Goal: Transaction & Acquisition: Purchase product/service

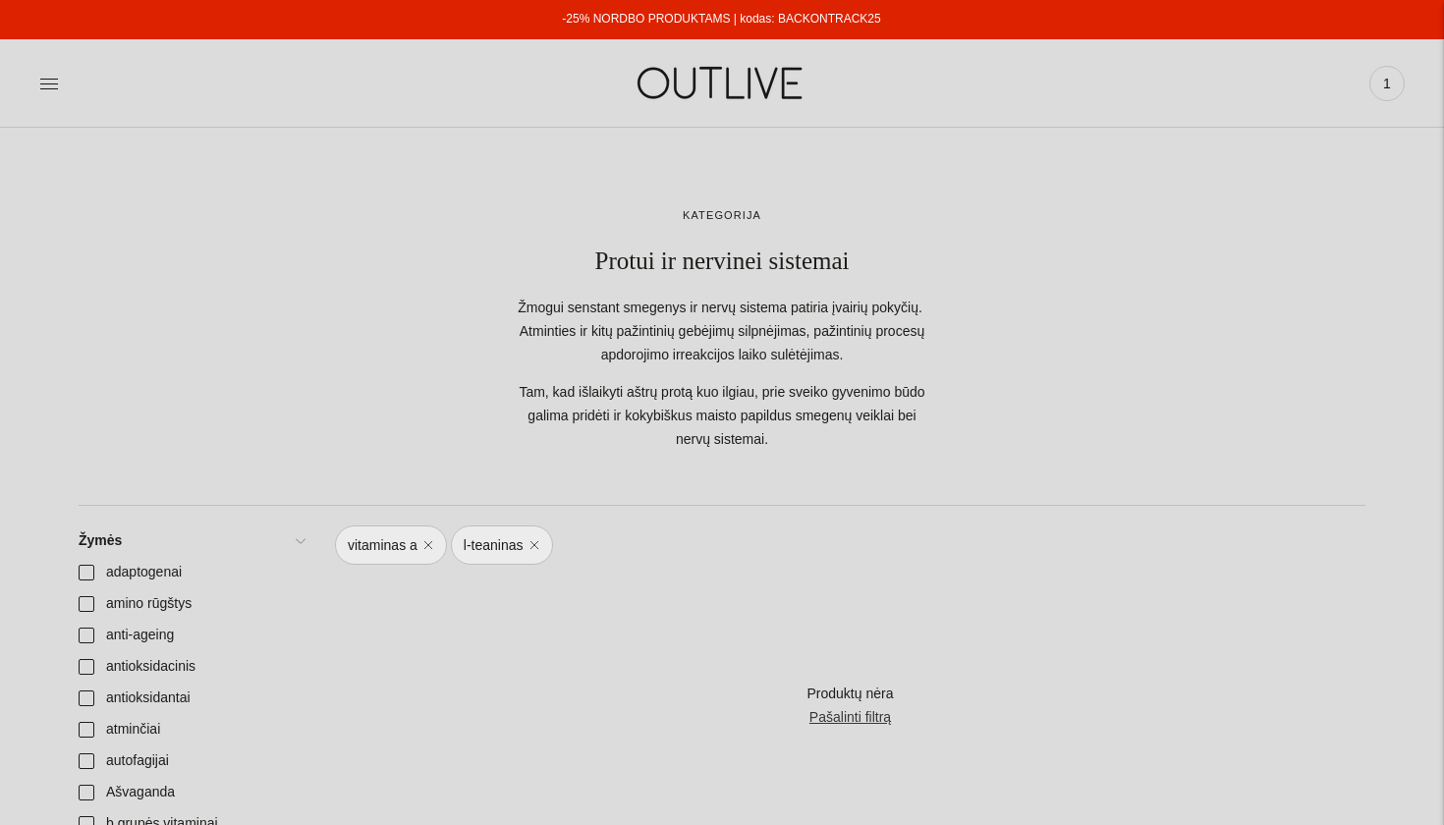
click at [585, 20] on link "-25% NORDBO PRODUKTAMS | kodas: BACKONTRACK25" at bounding box center [721, 19] width 318 height 14
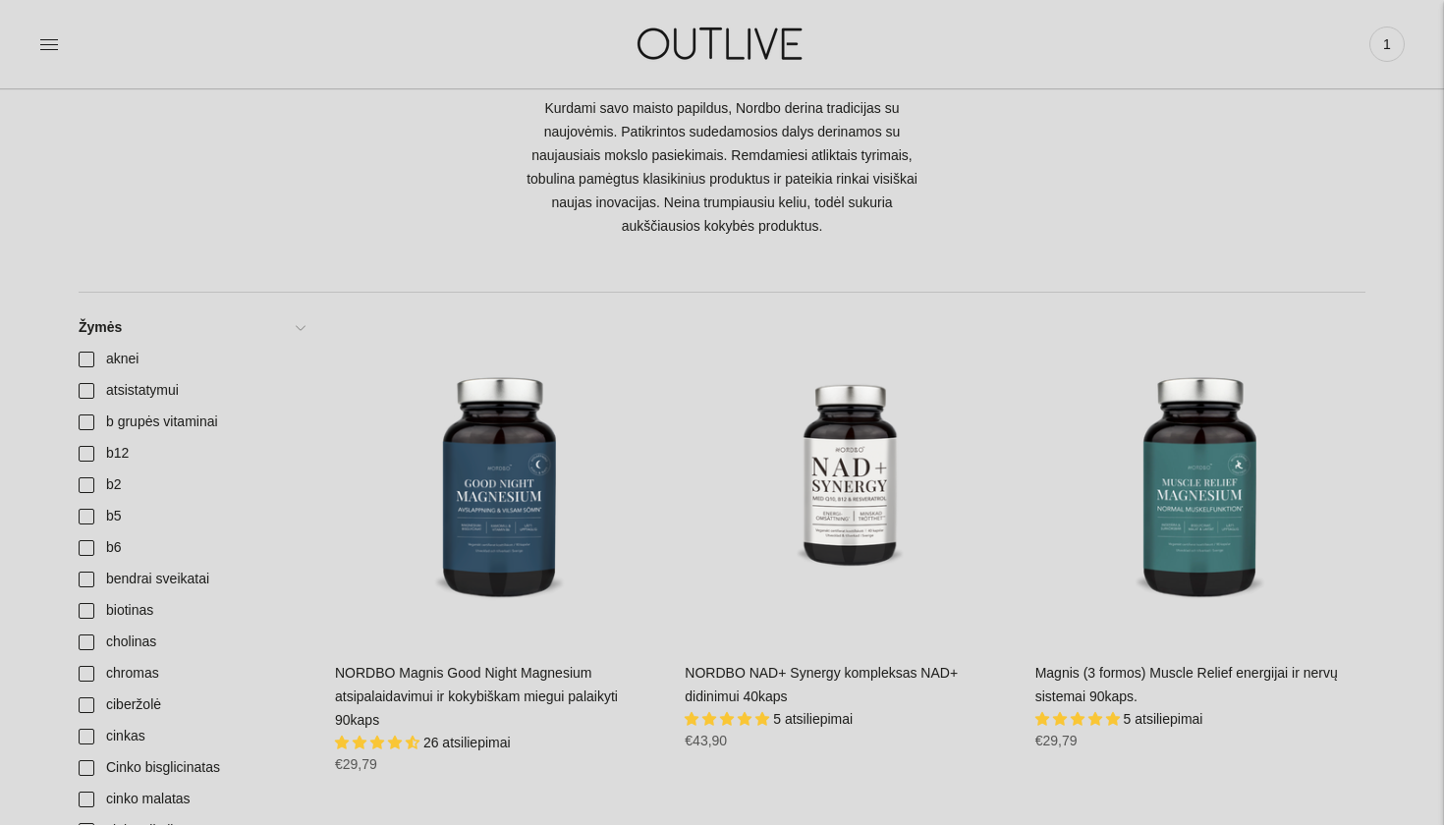
scroll to position [234, 0]
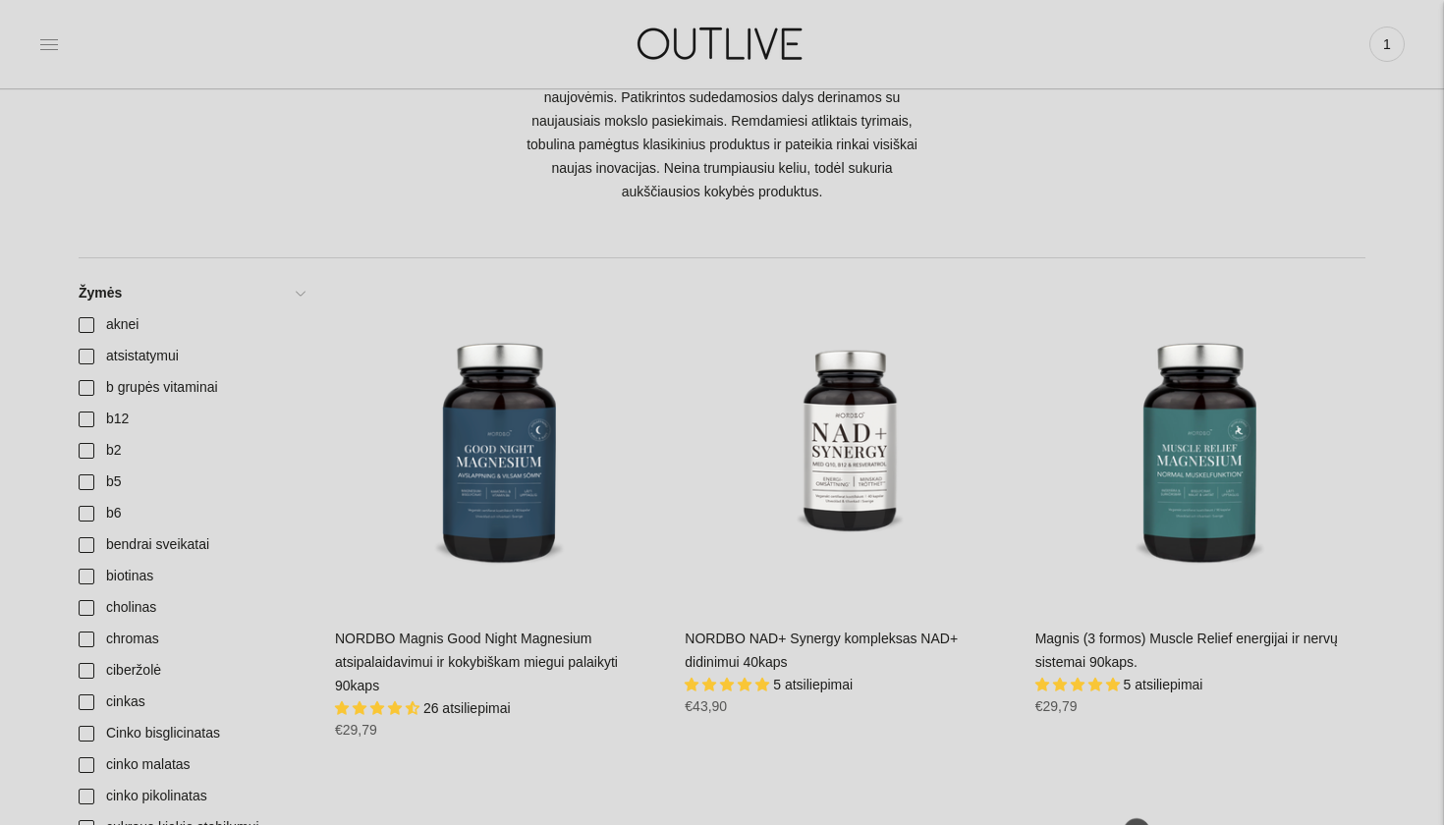
click at [54, 49] on icon at bounding box center [49, 44] width 18 height 10
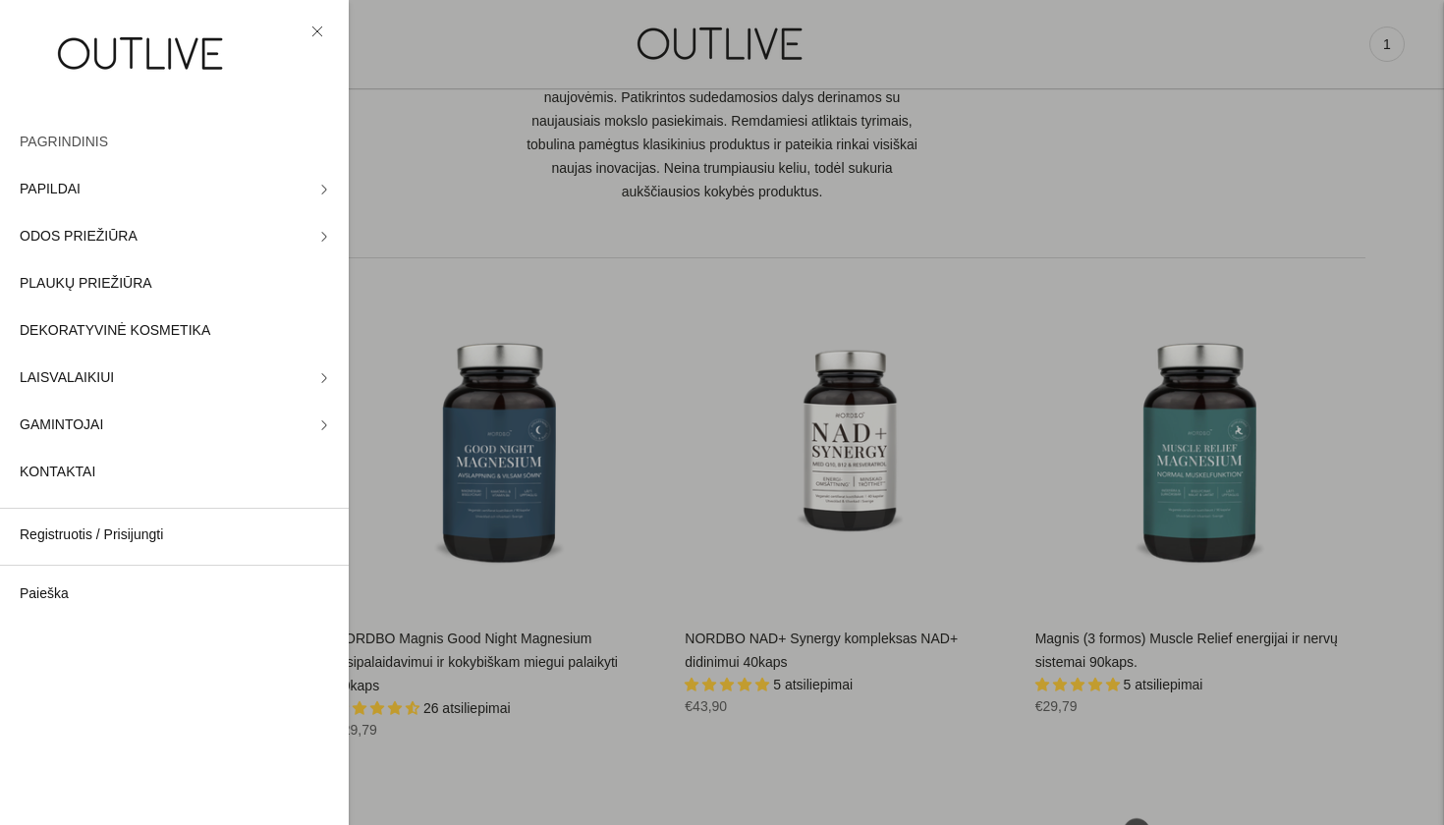
click at [200, 161] on link "PAGRINDINIS" at bounding box center [174, 142] width 349 height 47
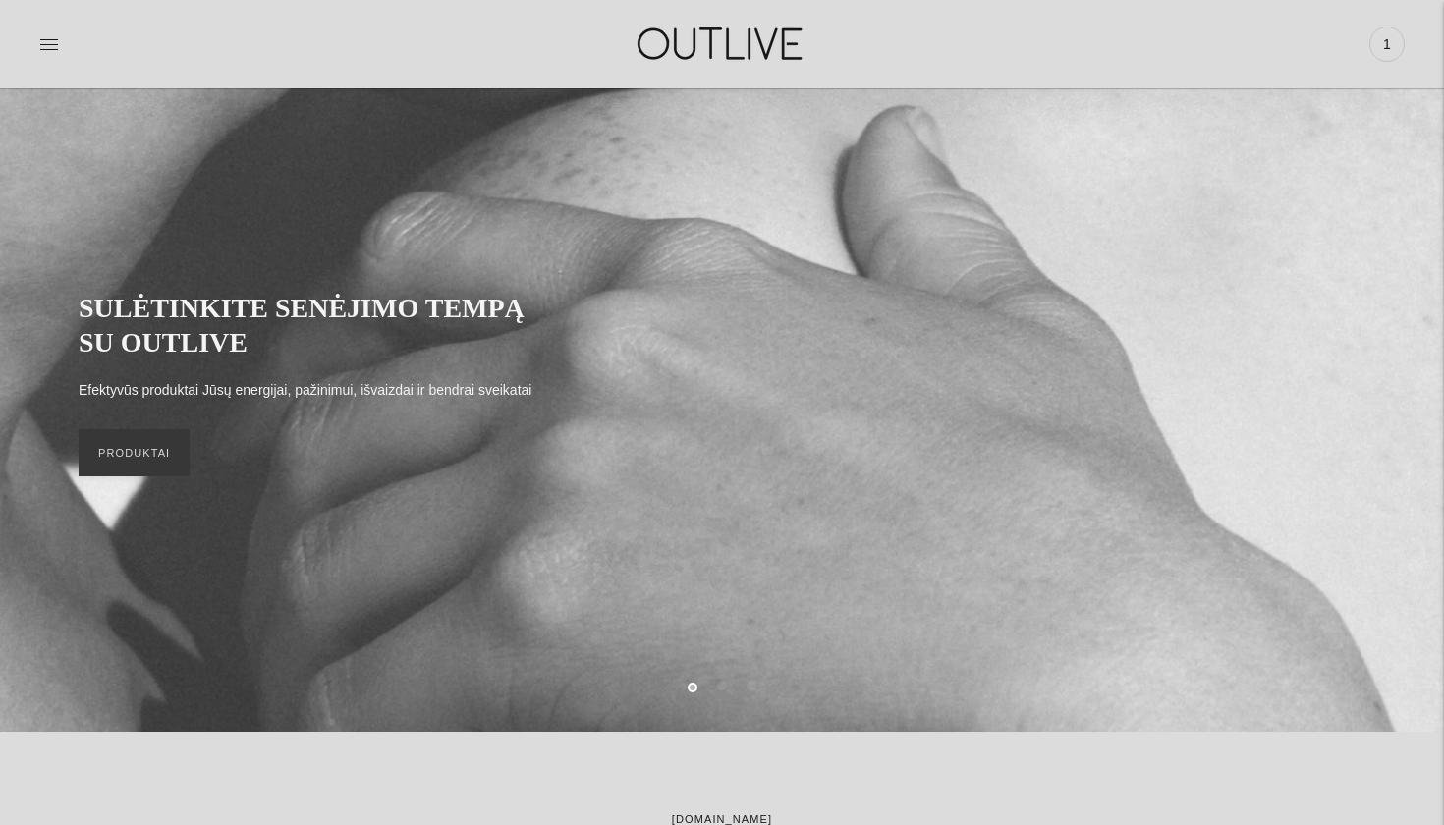
scroll to position [63, 0]
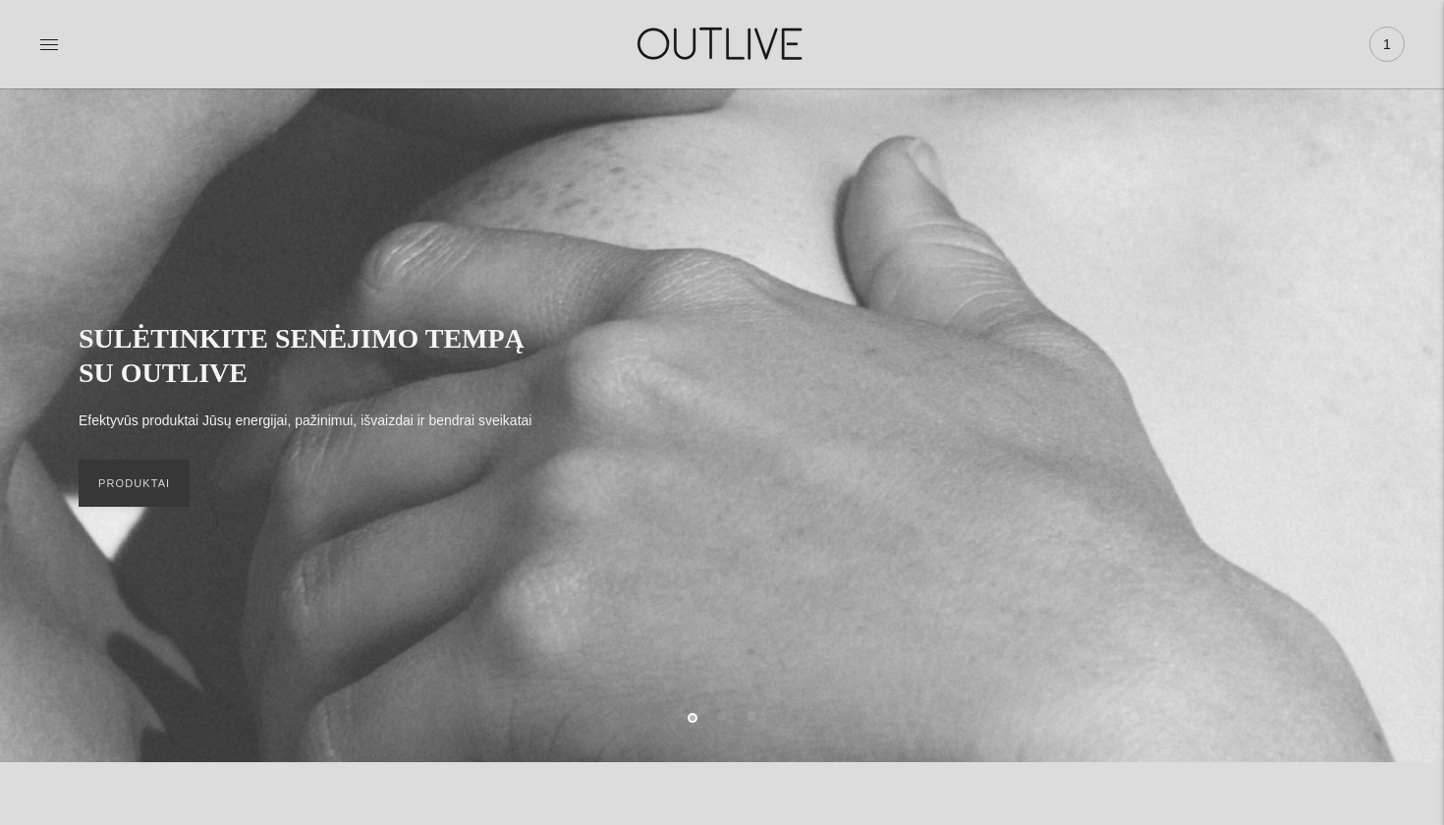
click at [1390, 50] on span "1" at bounding box center [1387, 44] width 28 height 28
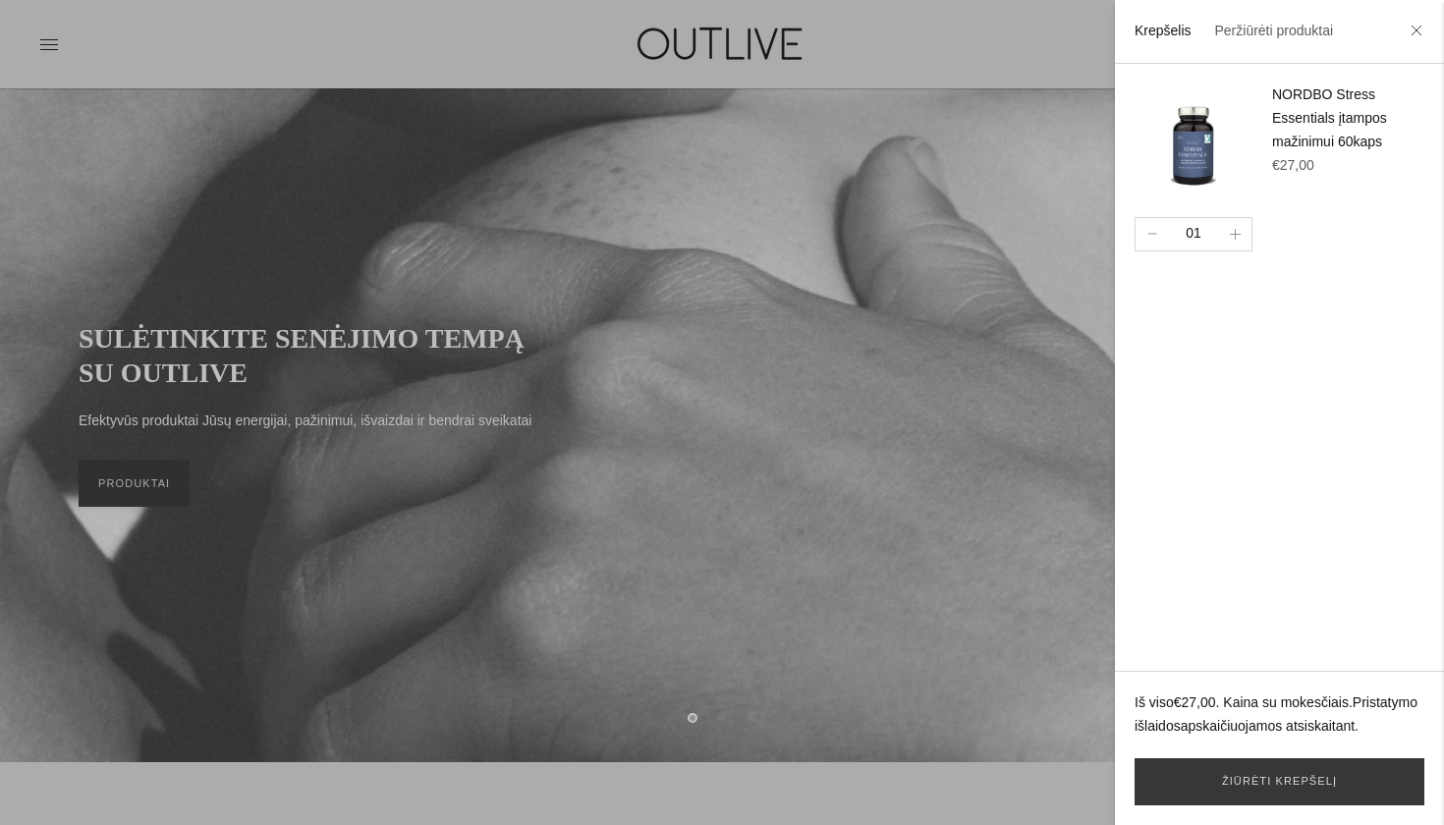
click at [1225, 125] on img at bounding box center [1193, 142] width 118 height 118
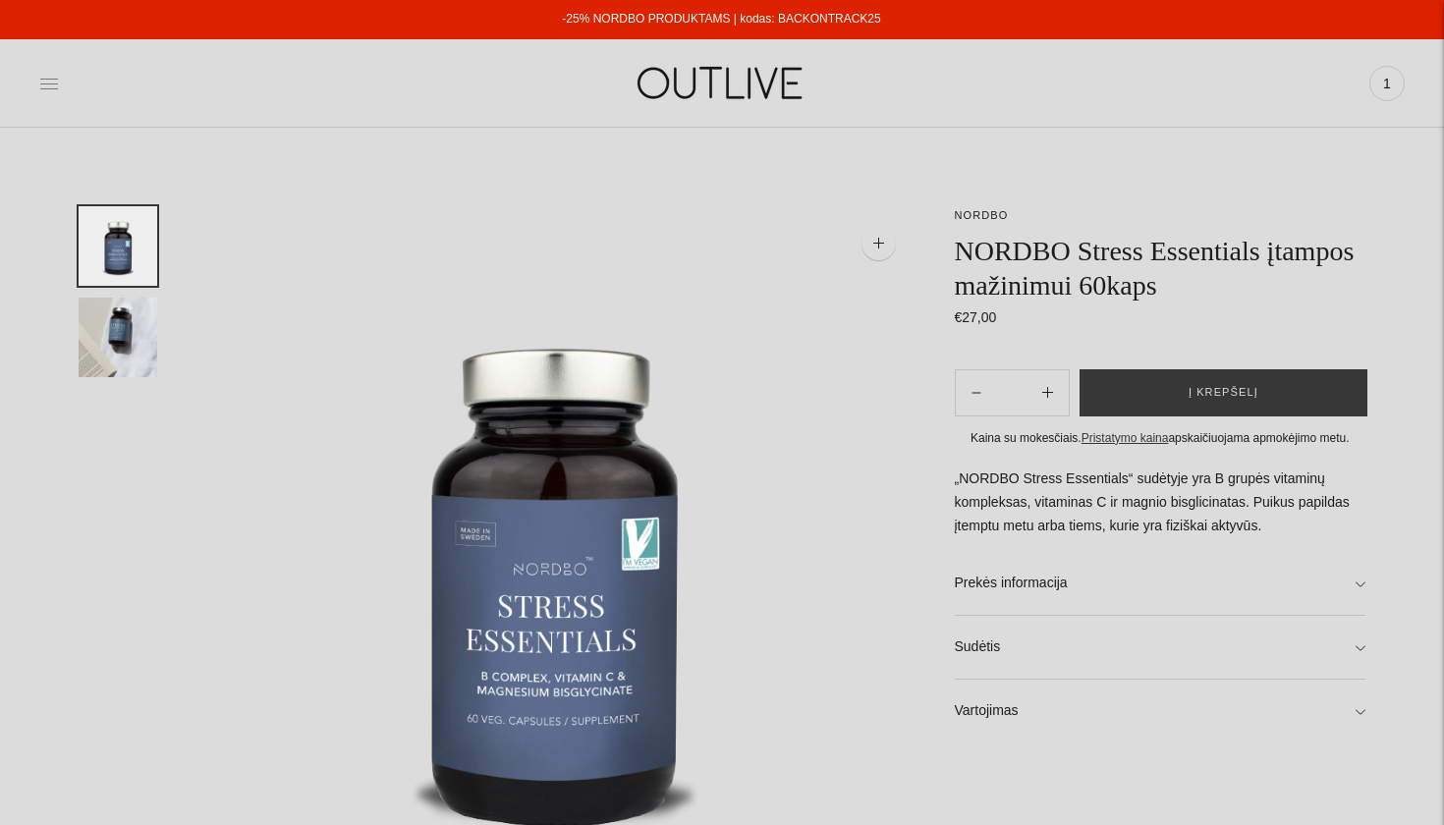
click at [50, 75] on icon at bounding box center [49, 84] width 20 height 20
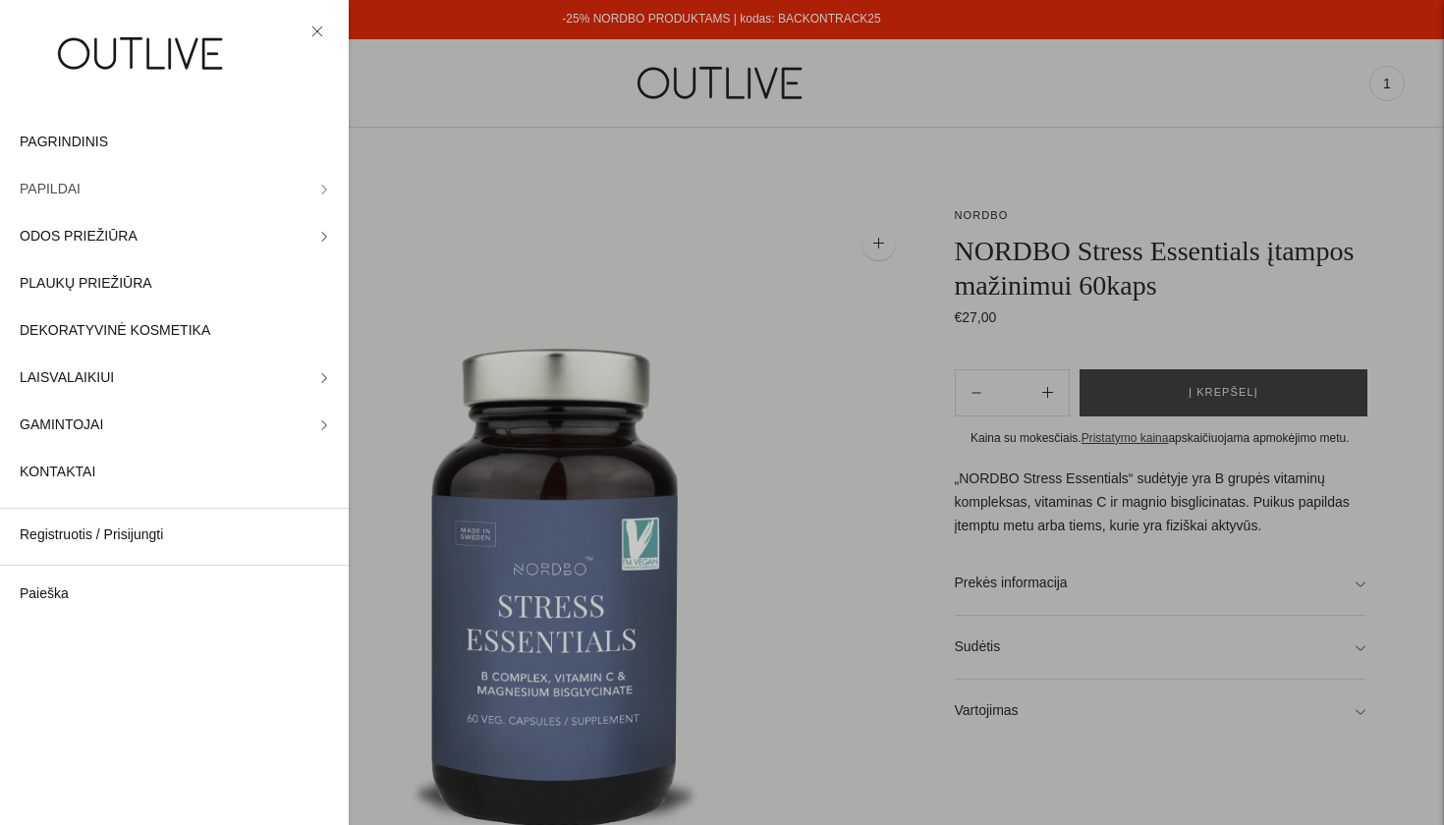
click at [327, 193] on icon at bounding box center [324, 190] width 10 height 10
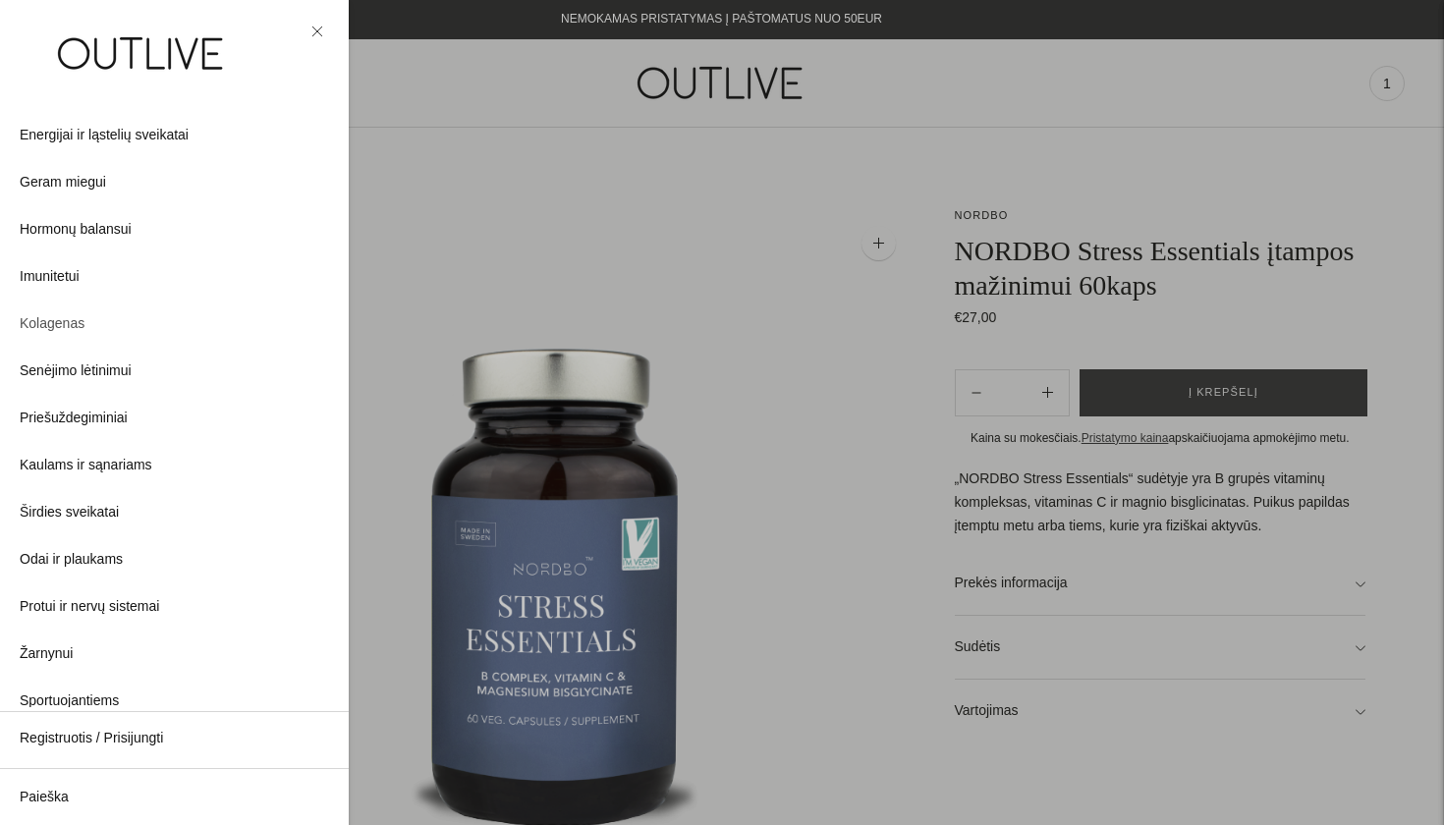
scroll to position [276, 0]
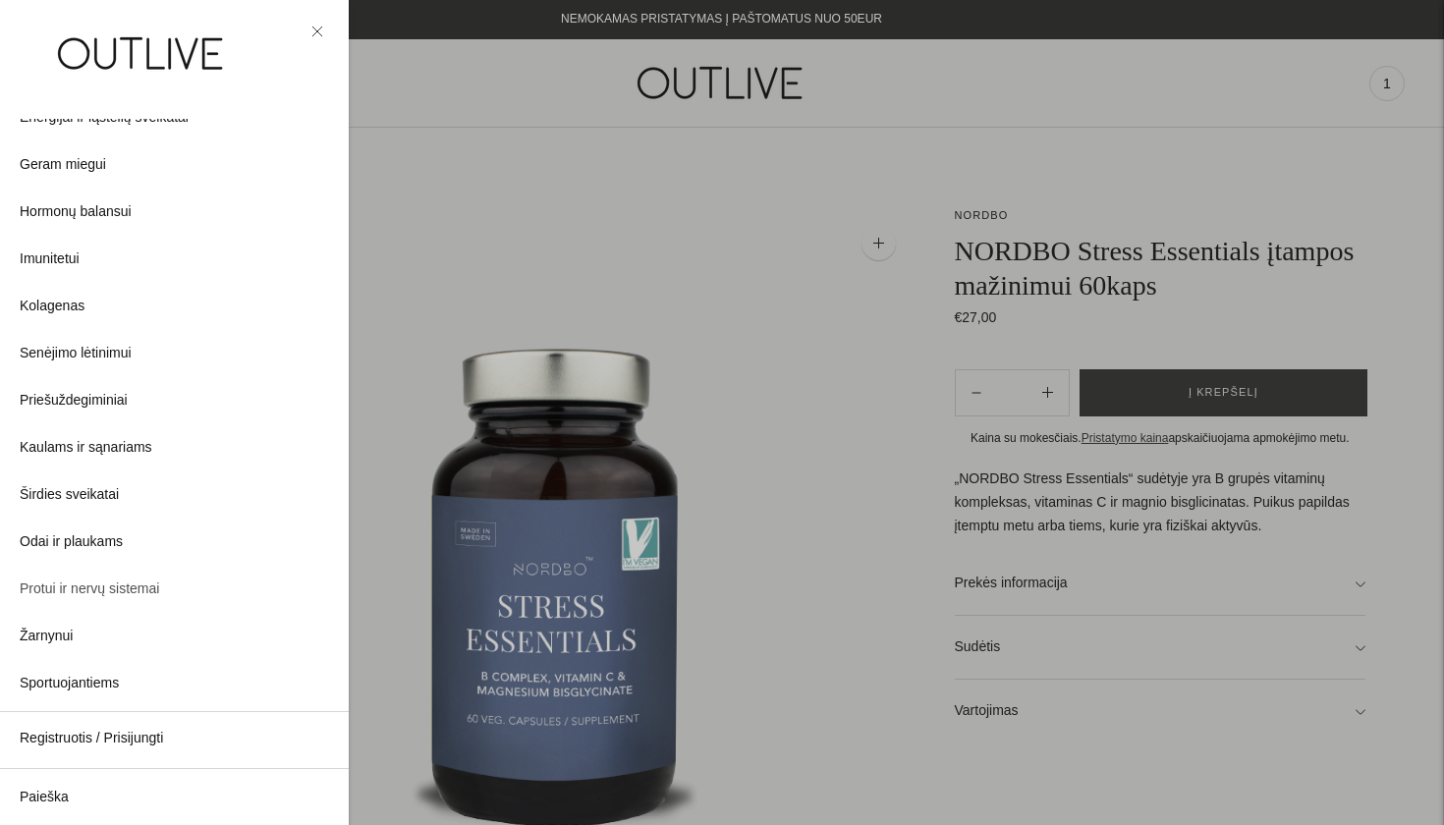
click at [143, 579] on span "Protui ir nervų sistemai" at bounding box center [89, 590] width 139 height 24
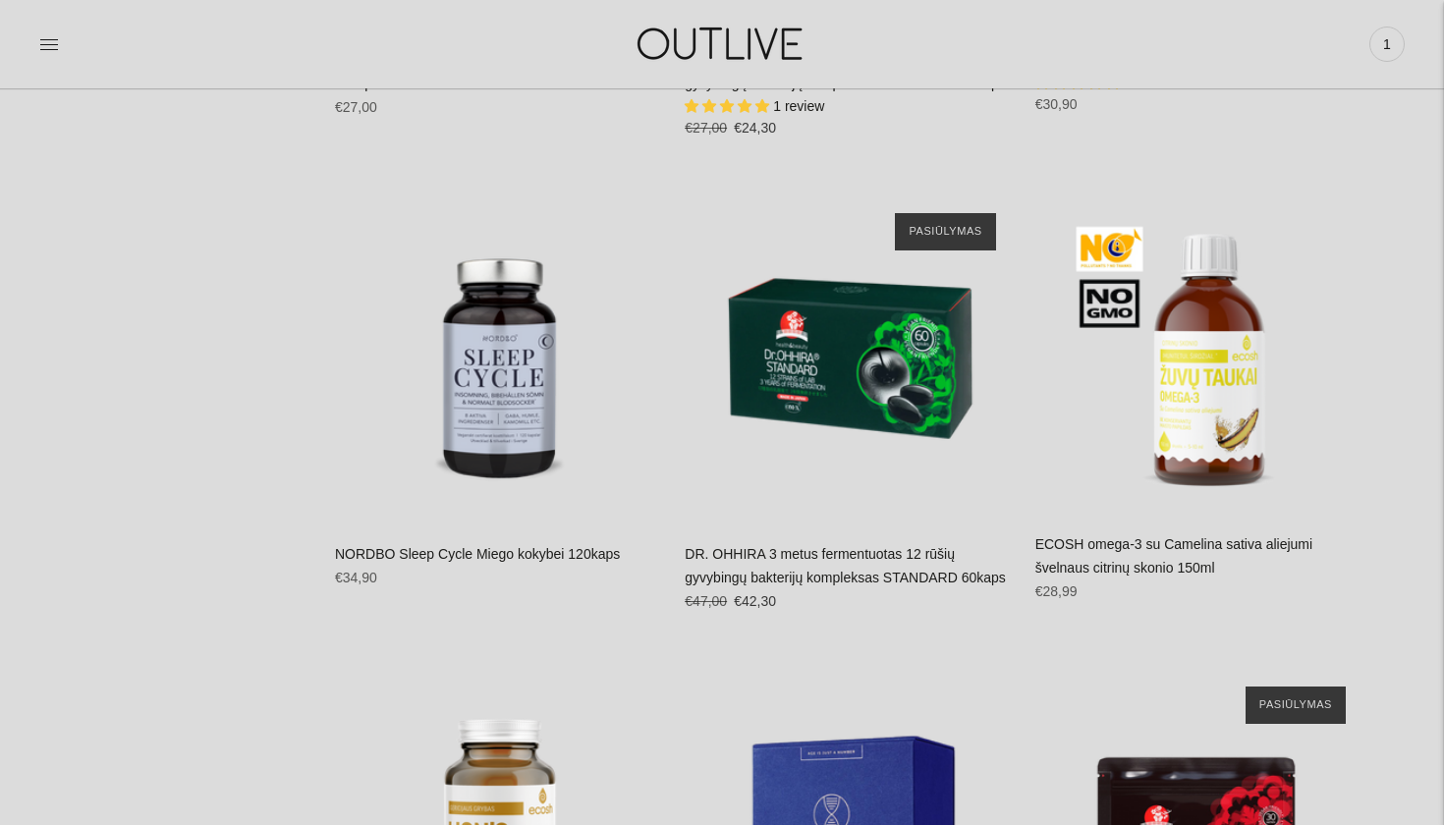
scroll to position [5785, 0]
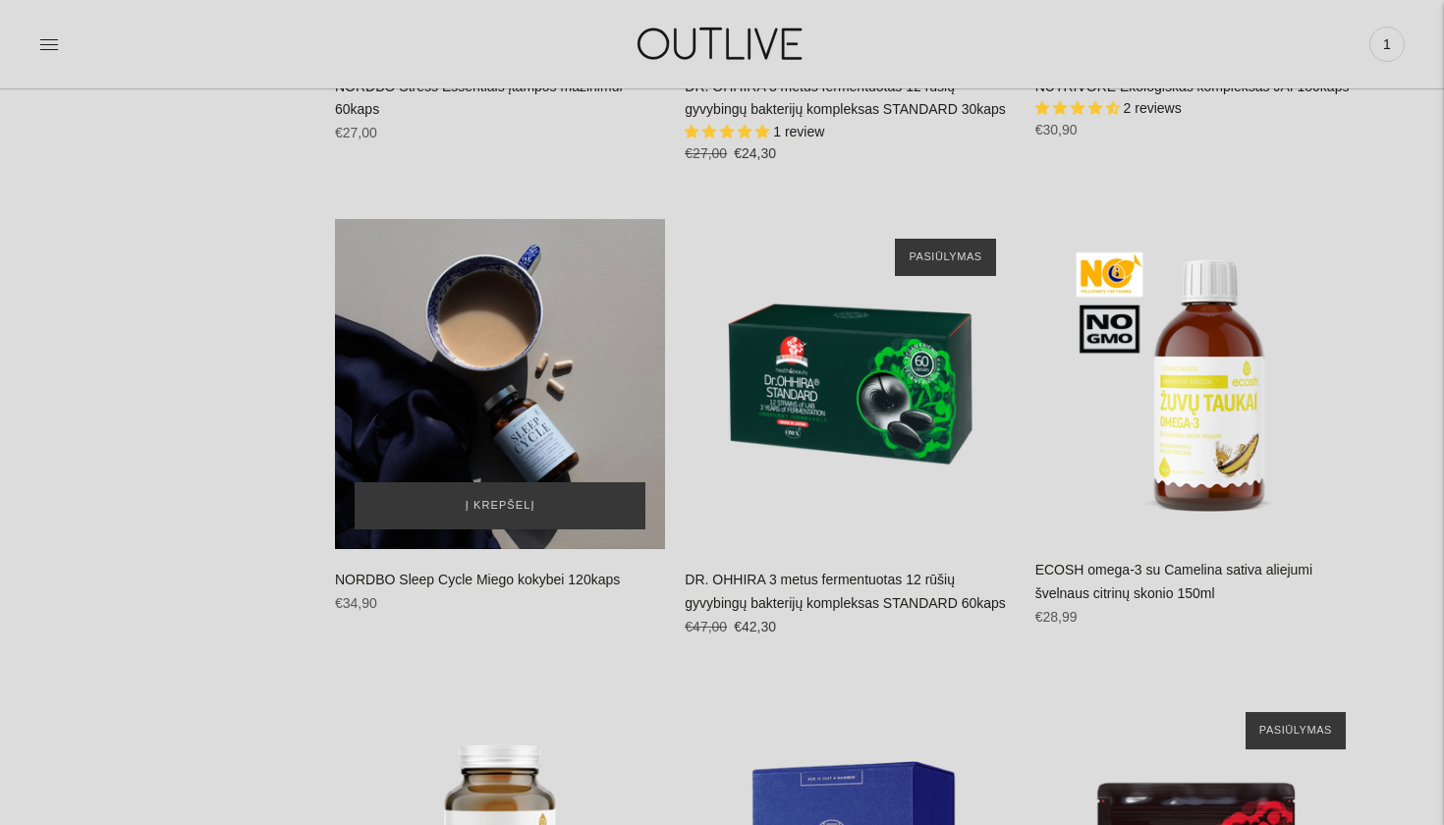
click at [499, 348] on div "NORDBO Sleep Cycle Miego kokybei 120kaps\a" at bounding box center [500, 384] width 330 height 330
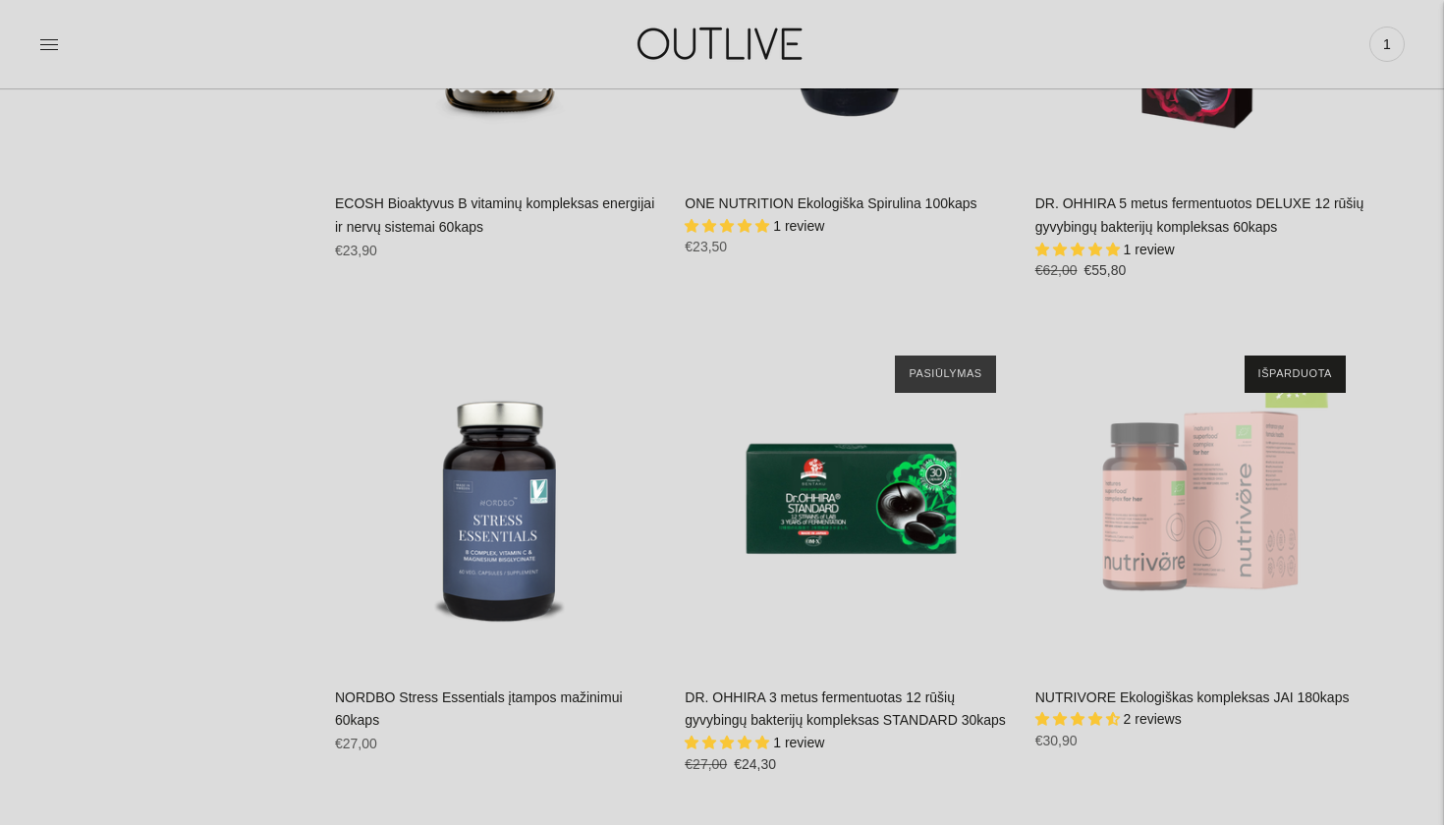
scroll to position [5173, 0]
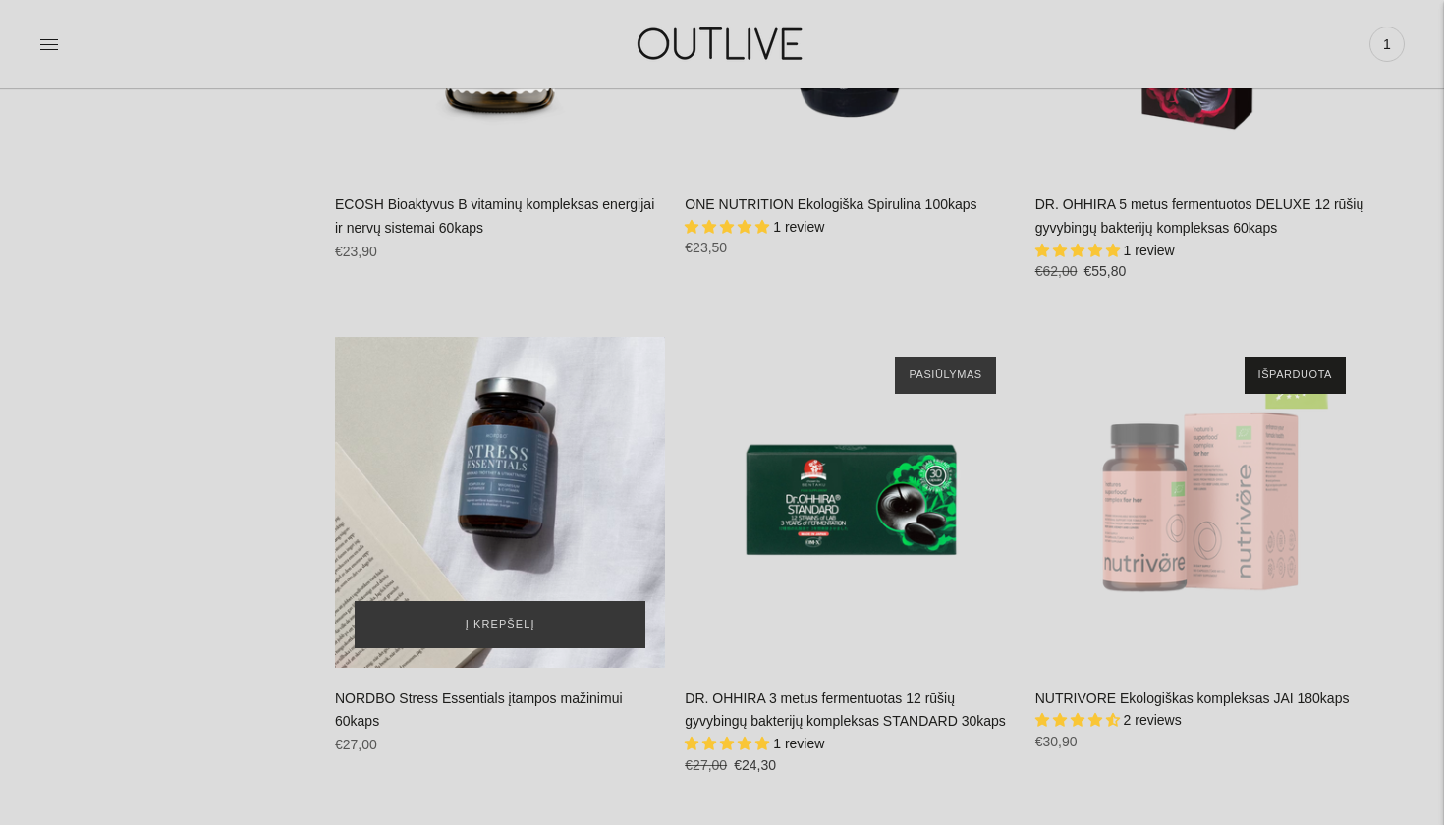
click at [541, 415] on div "NORDBO Stress Essentials įtampos mažinimui 60kaps\a" at bounding box center [500, 502] width 330 height 330
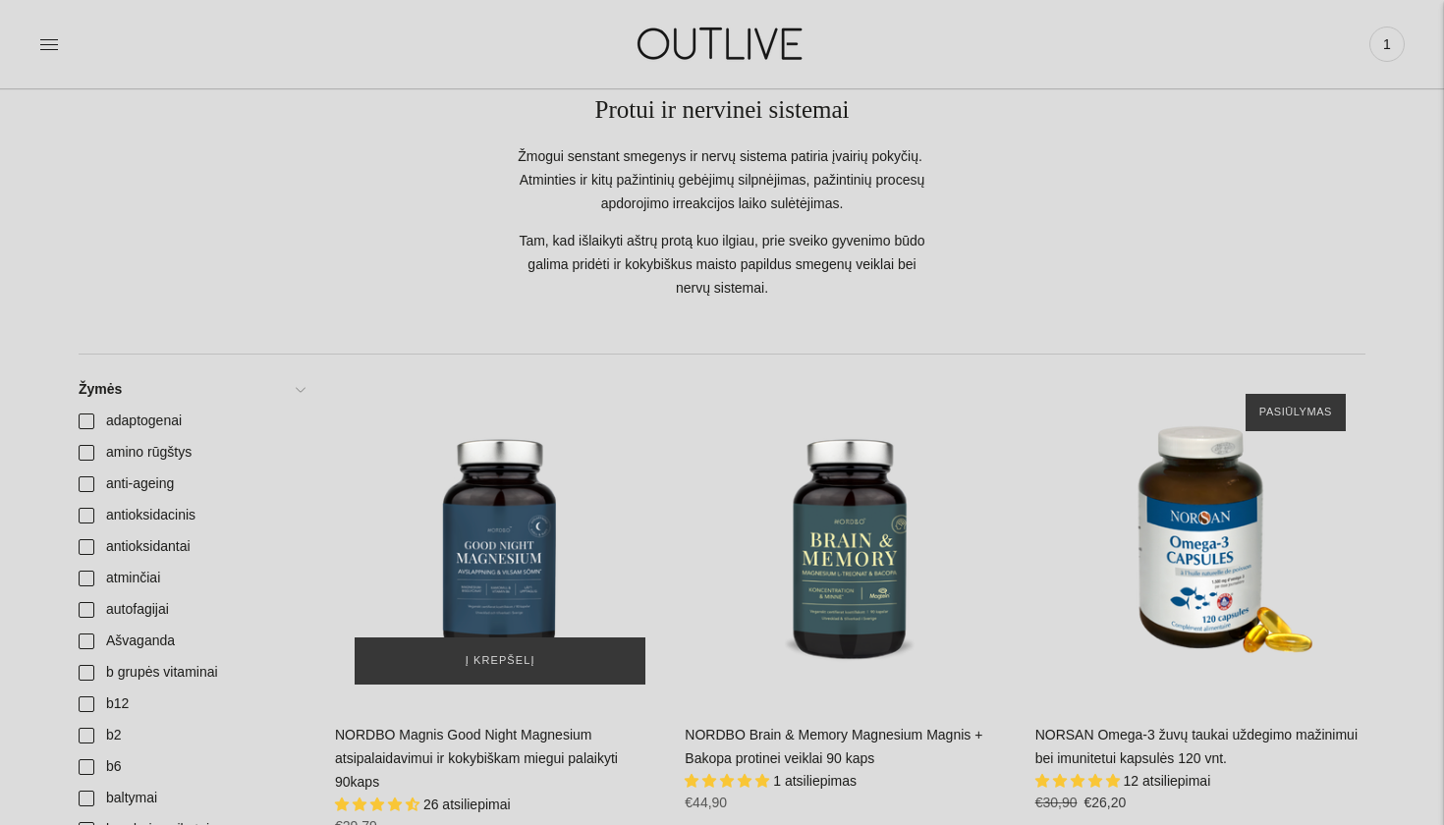
scroll to position [237, 0]
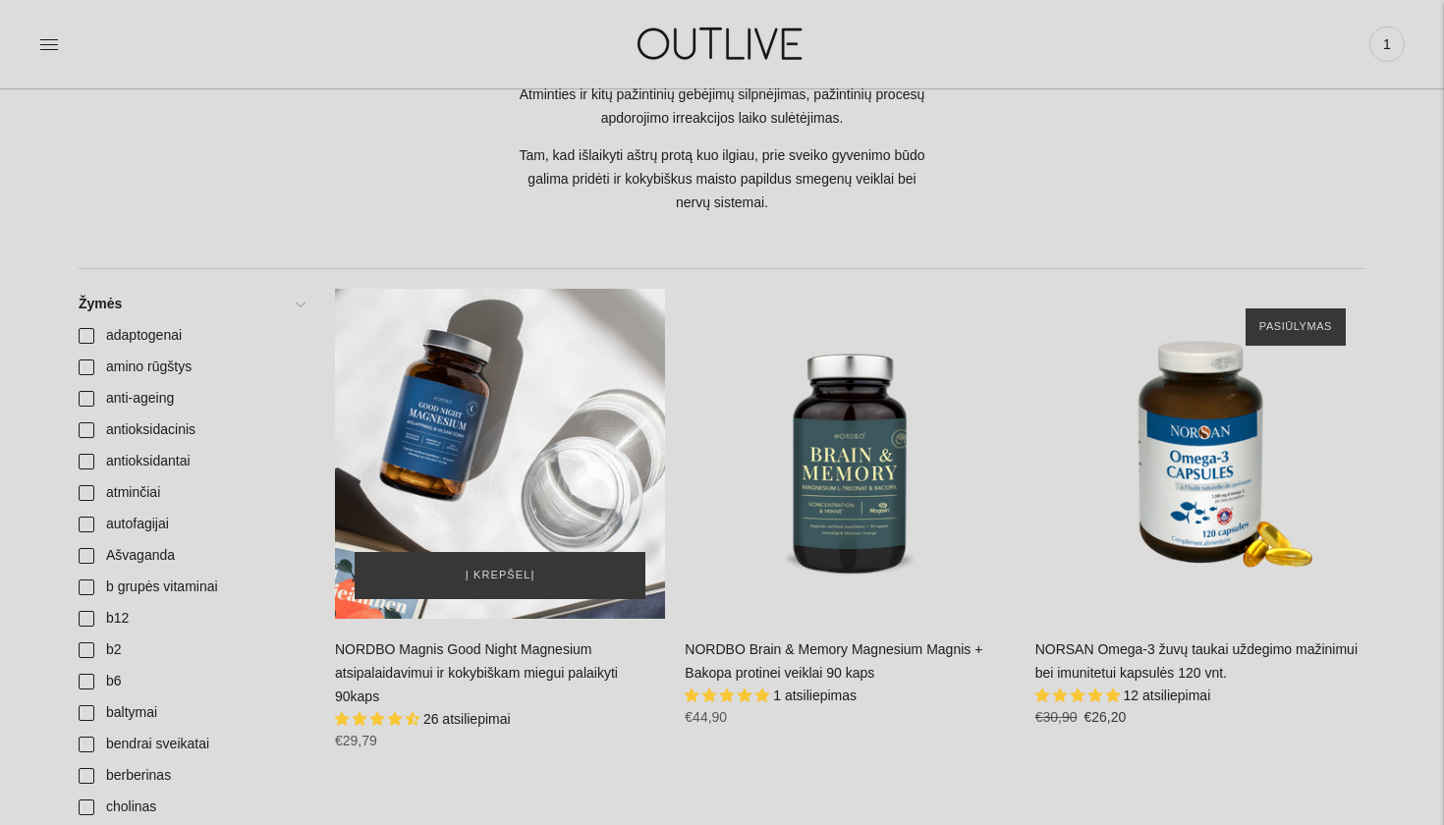
click at [511, 507] on div "NORDBO Magnis Good Night Magnesium atsipalaidavimui ir kokybiškam miegui palaik…" at bounding box center [500, 454] width 330 height 330
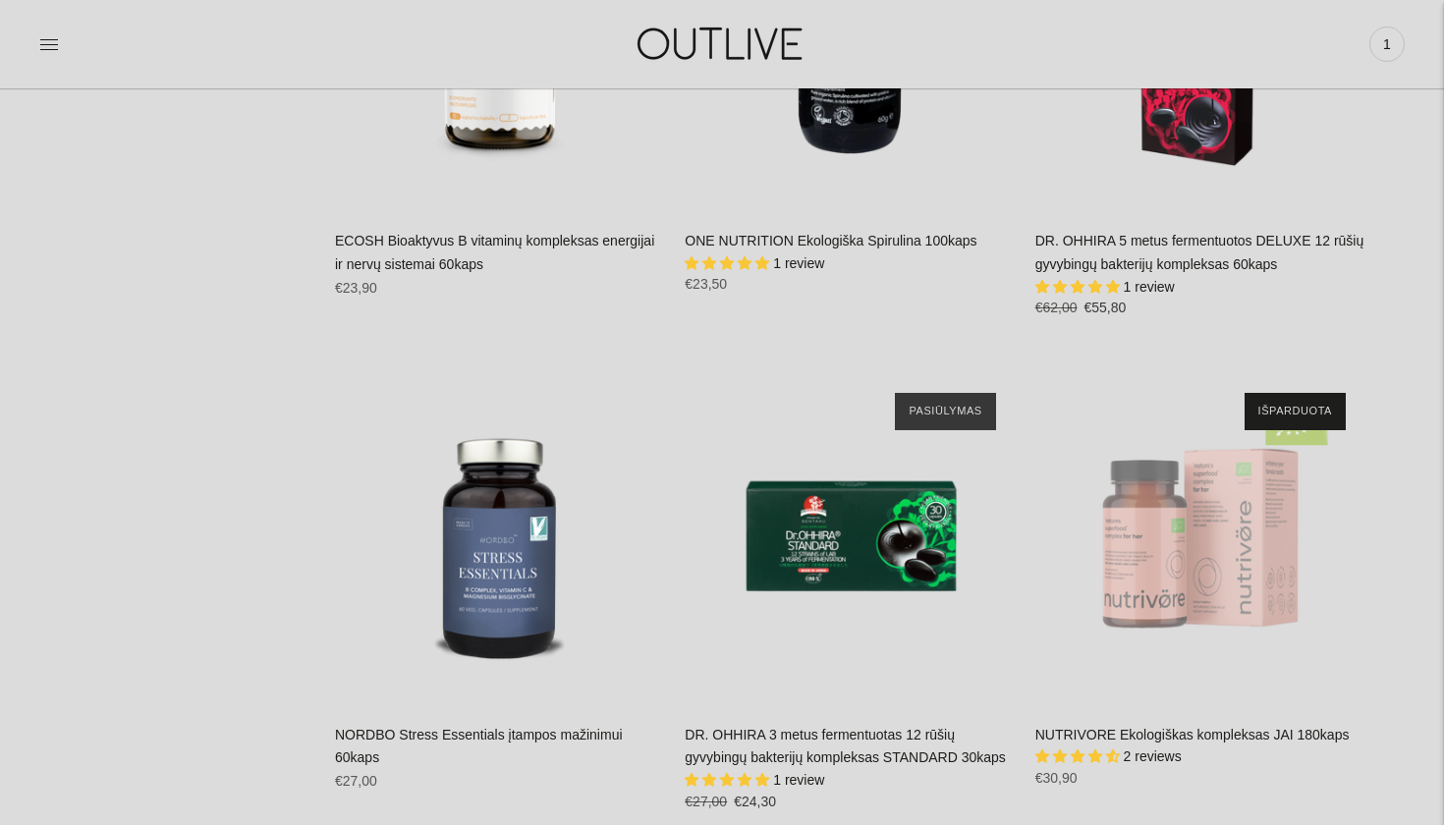
scroll to position [5182, 0]
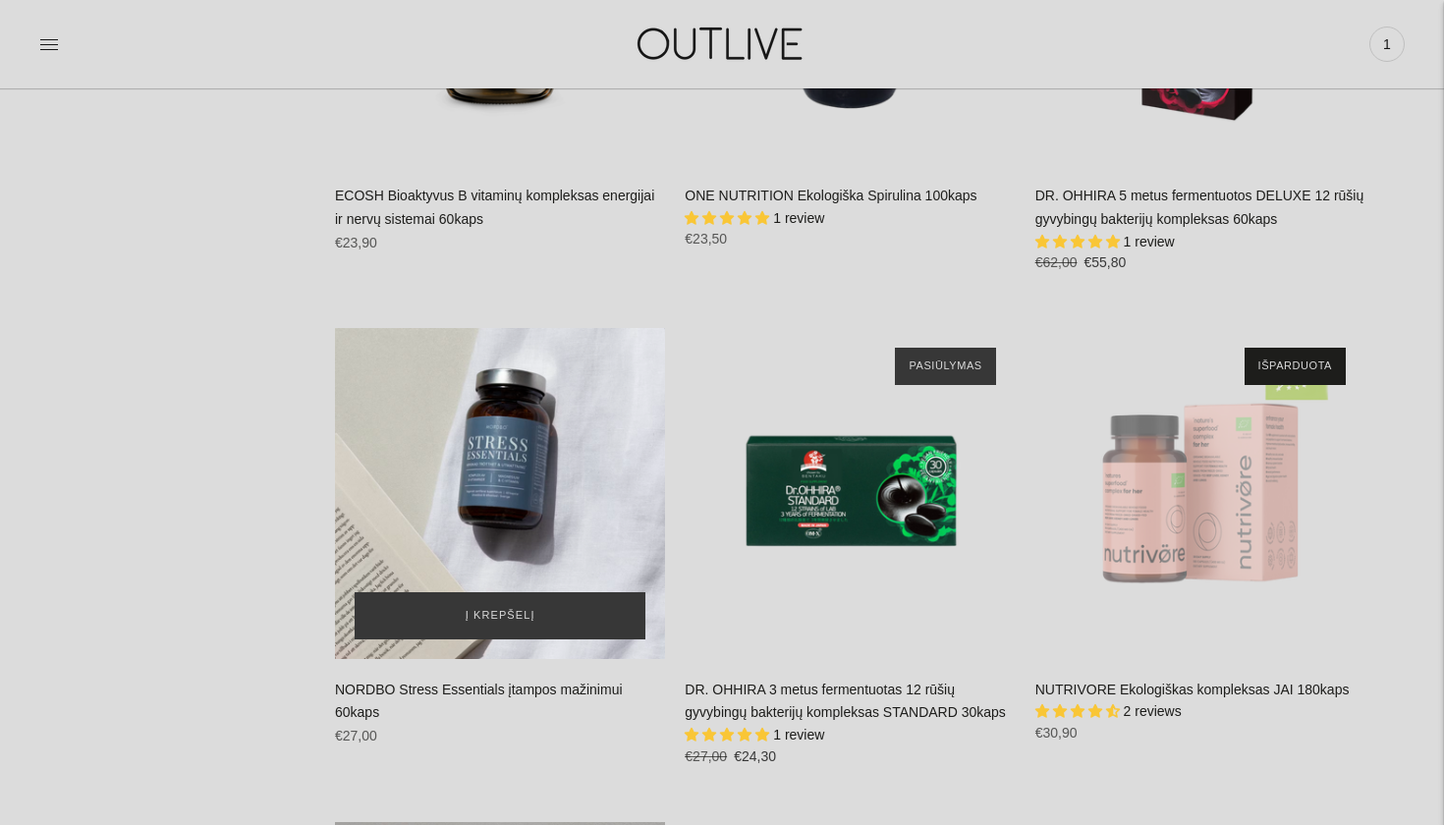
click at [589, 450] on div "NORDBO Stress Essentials įtampos mažinimui 60kaps\a" at bounding box center [500, 493] width 330 height 330
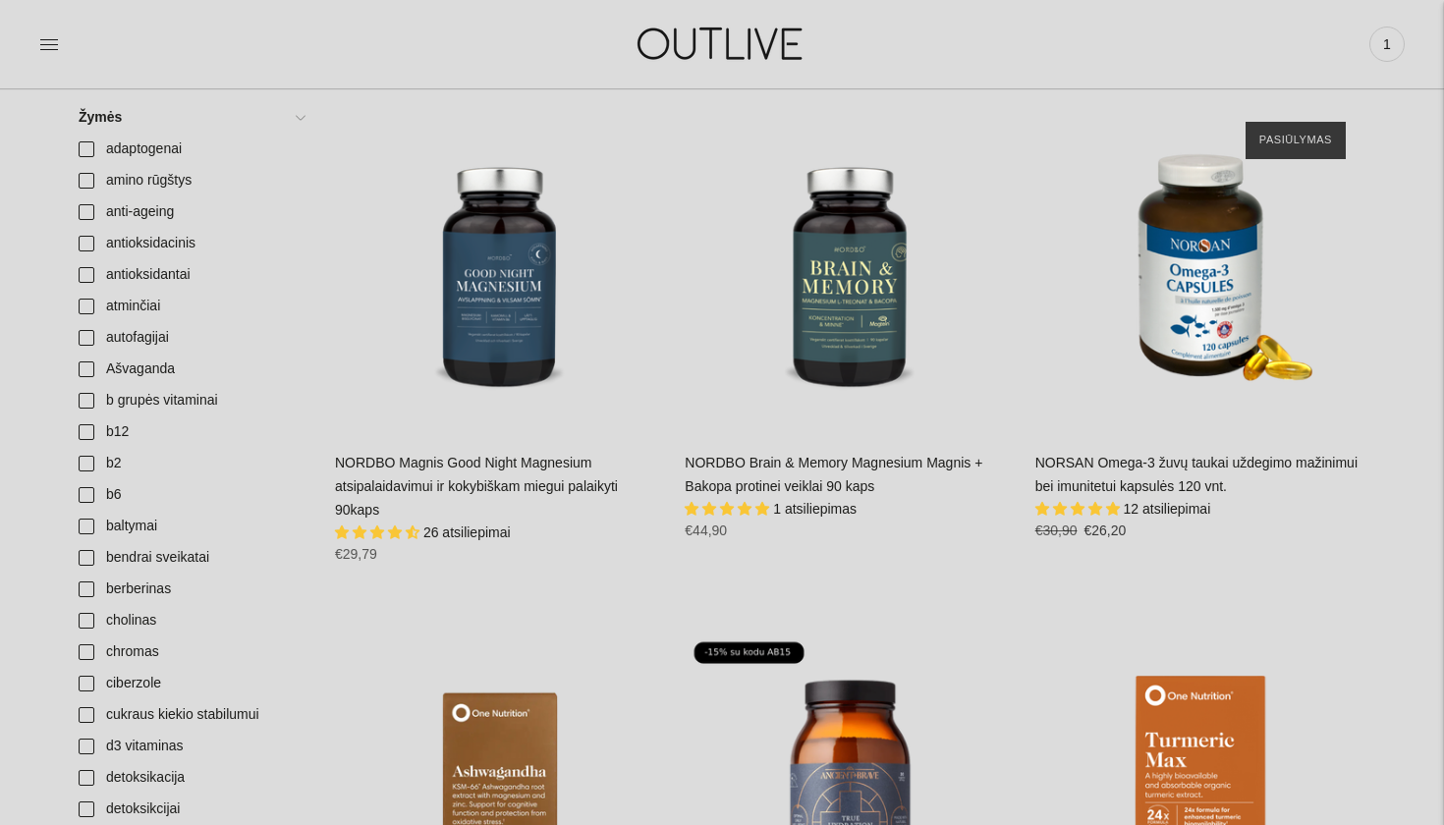
scroll to position [330, 0]
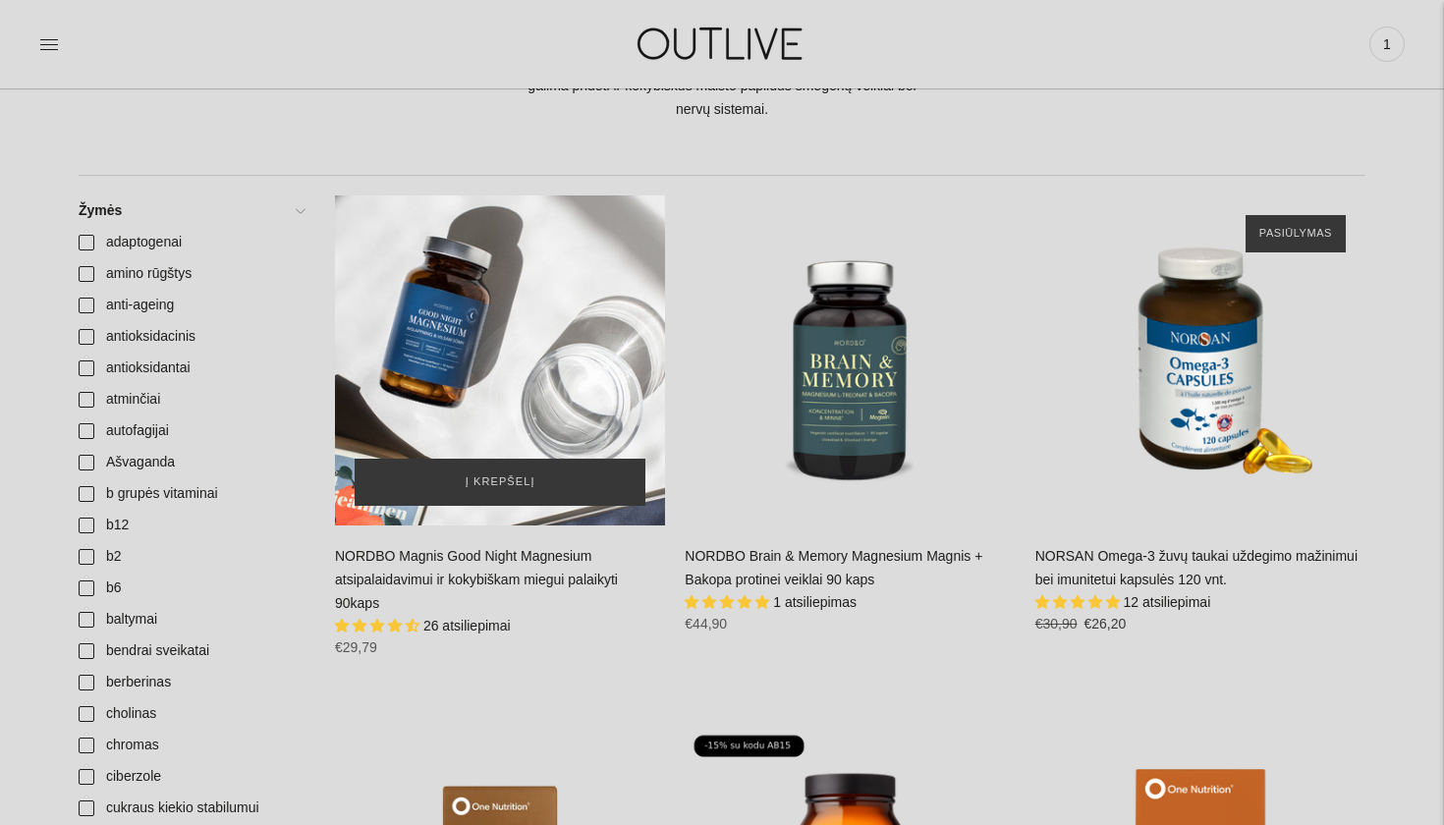
click at [521, 371] on div "NORDBO Magnis Good Night Magnesium atsipalaidavimui ir kokybiškam miegui palaik…" at bounding box center [500, 360] width 330 height 330
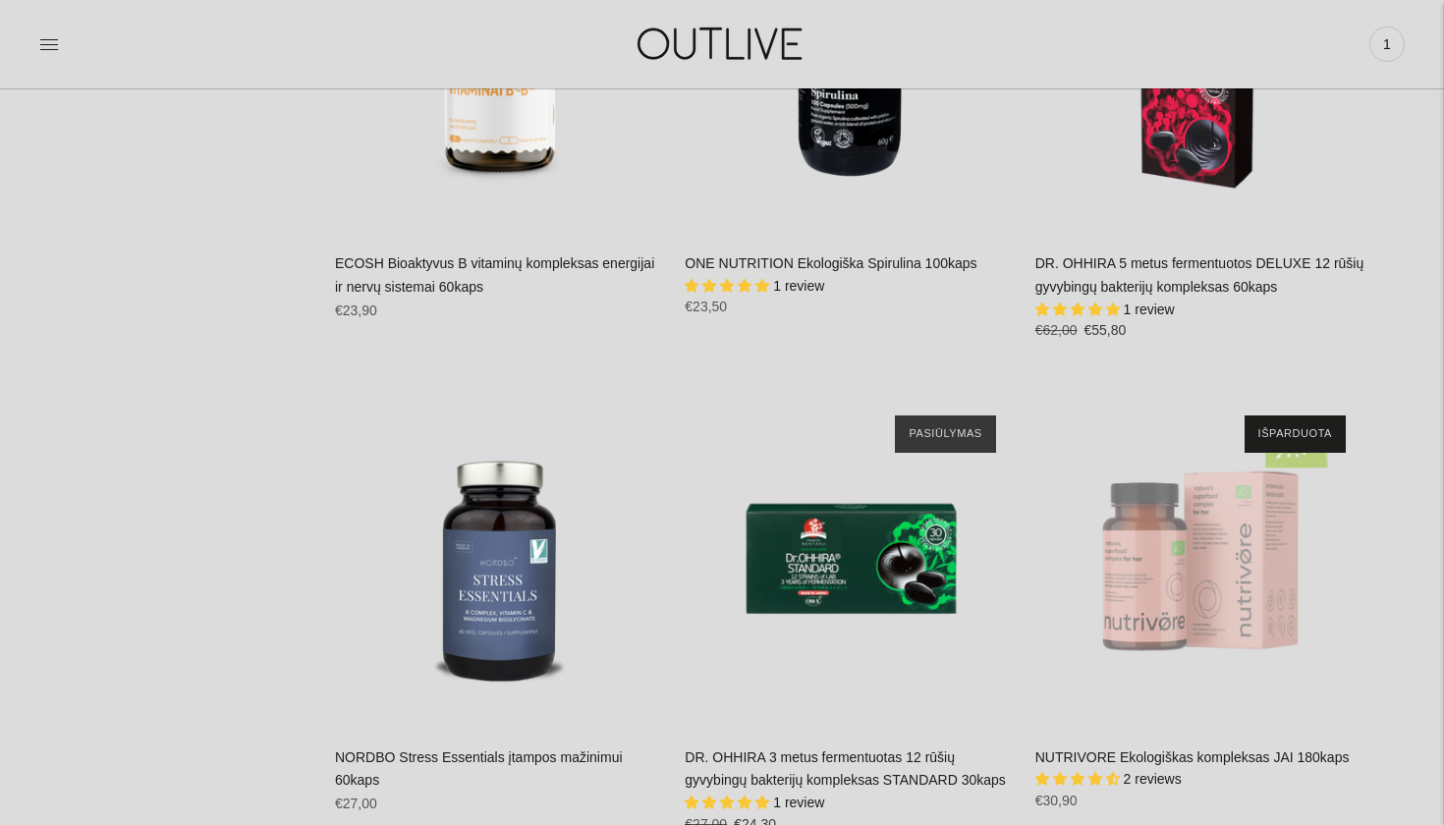
scroll to position [5242, 0]
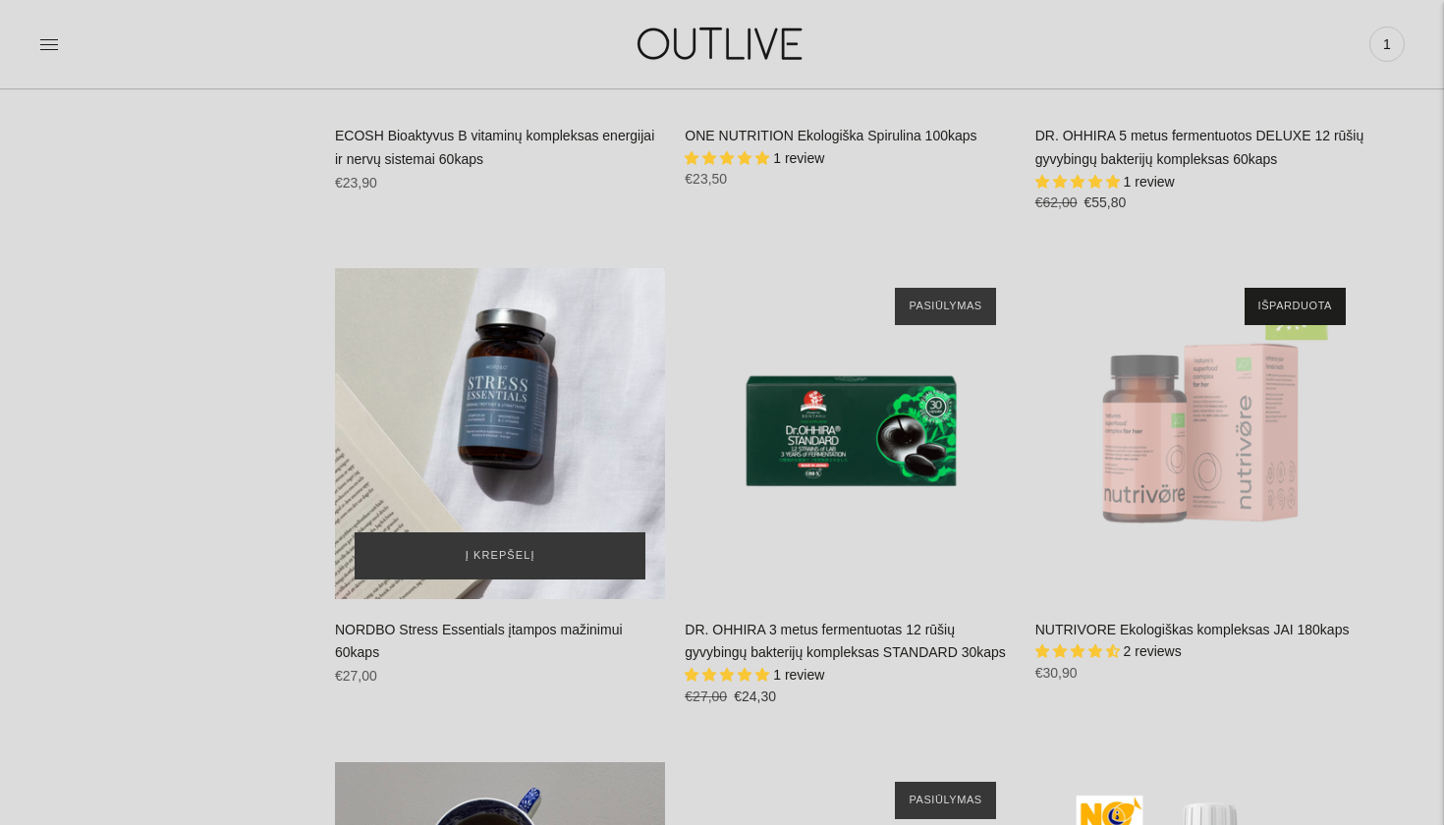
click at [464, 376] on div "NORDBO Stress Essentials įtampos mažinimui 60kaps\a" at bounding box center [500, 433] width 330 height 330
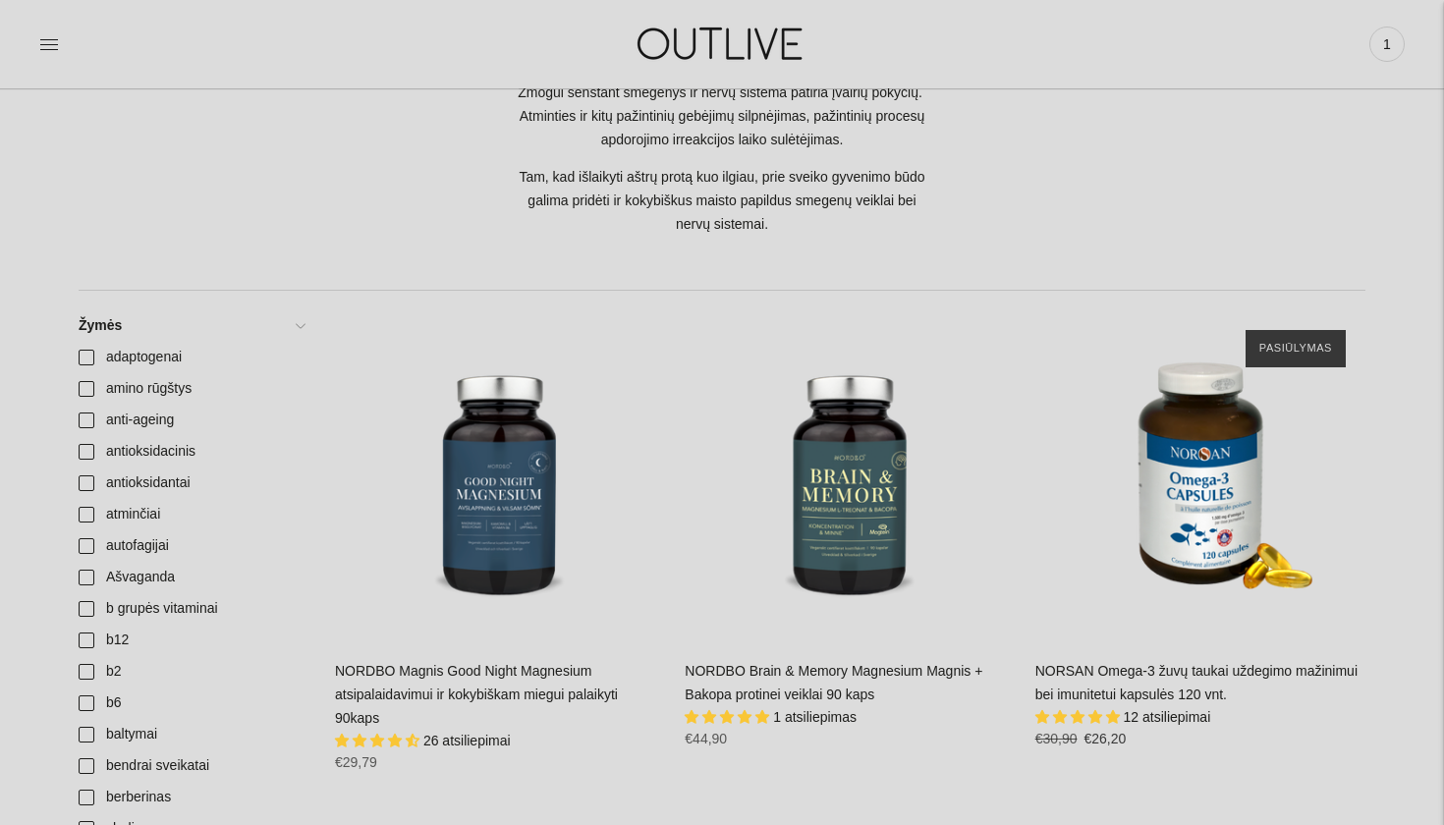
scroll to position [209, 0]
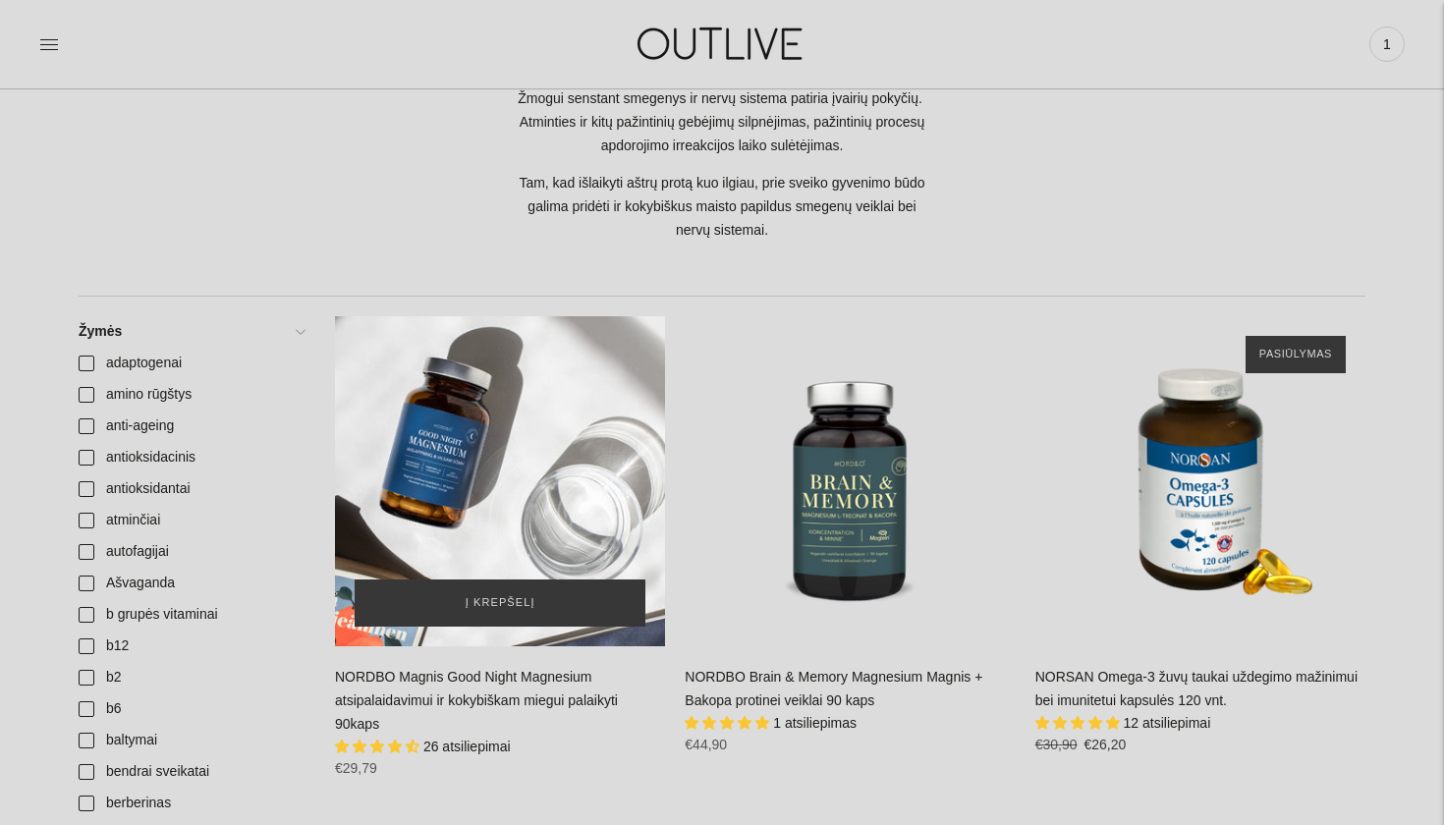
click at [435, 384] on div "NORDBO Magnis Good Night Magnesium atsipalaidavimui ir kokybiškam miegui palaik…" at bounding box center [500, 481] width 330 height 330
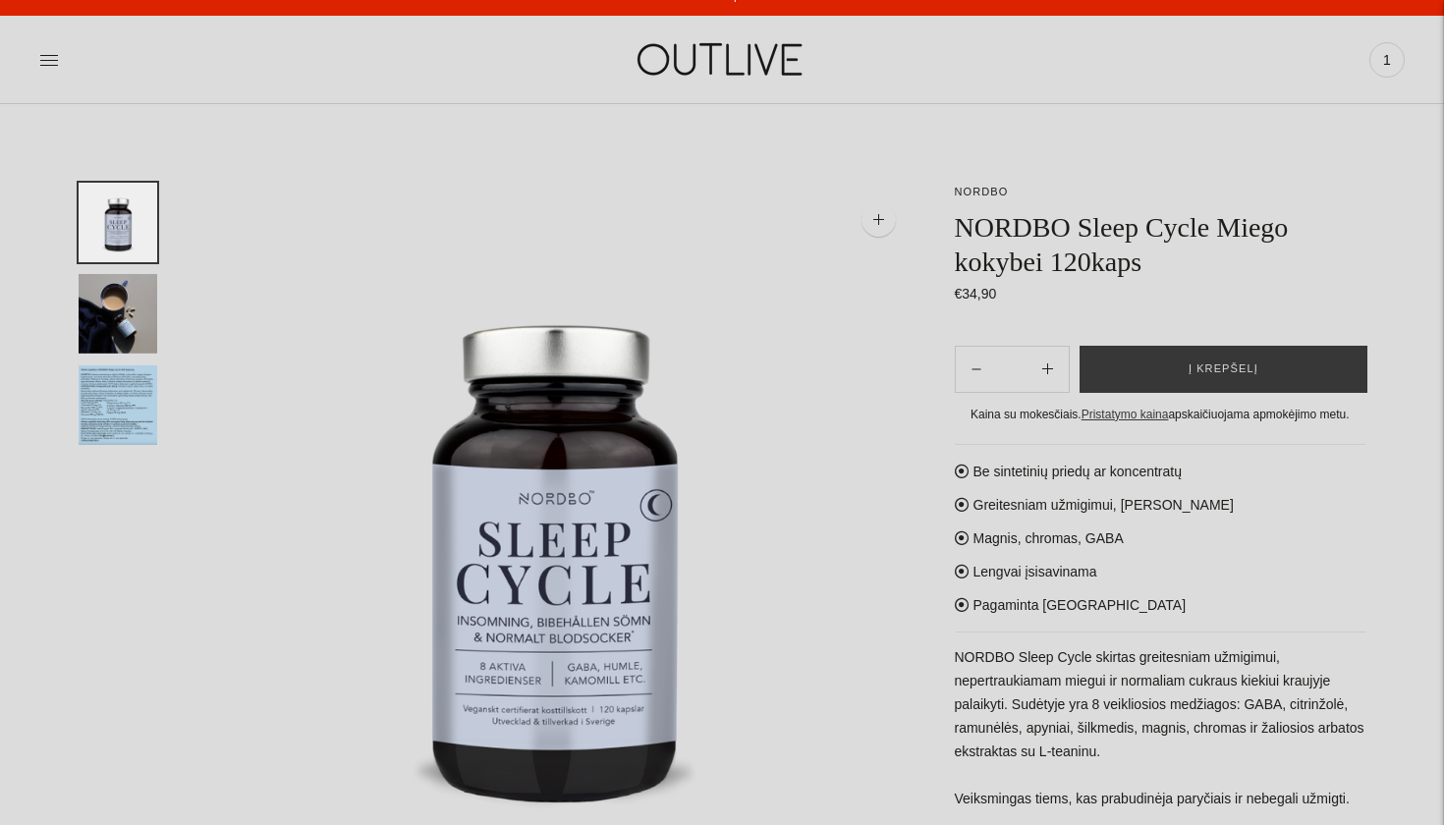
scroll to position [24, 0]
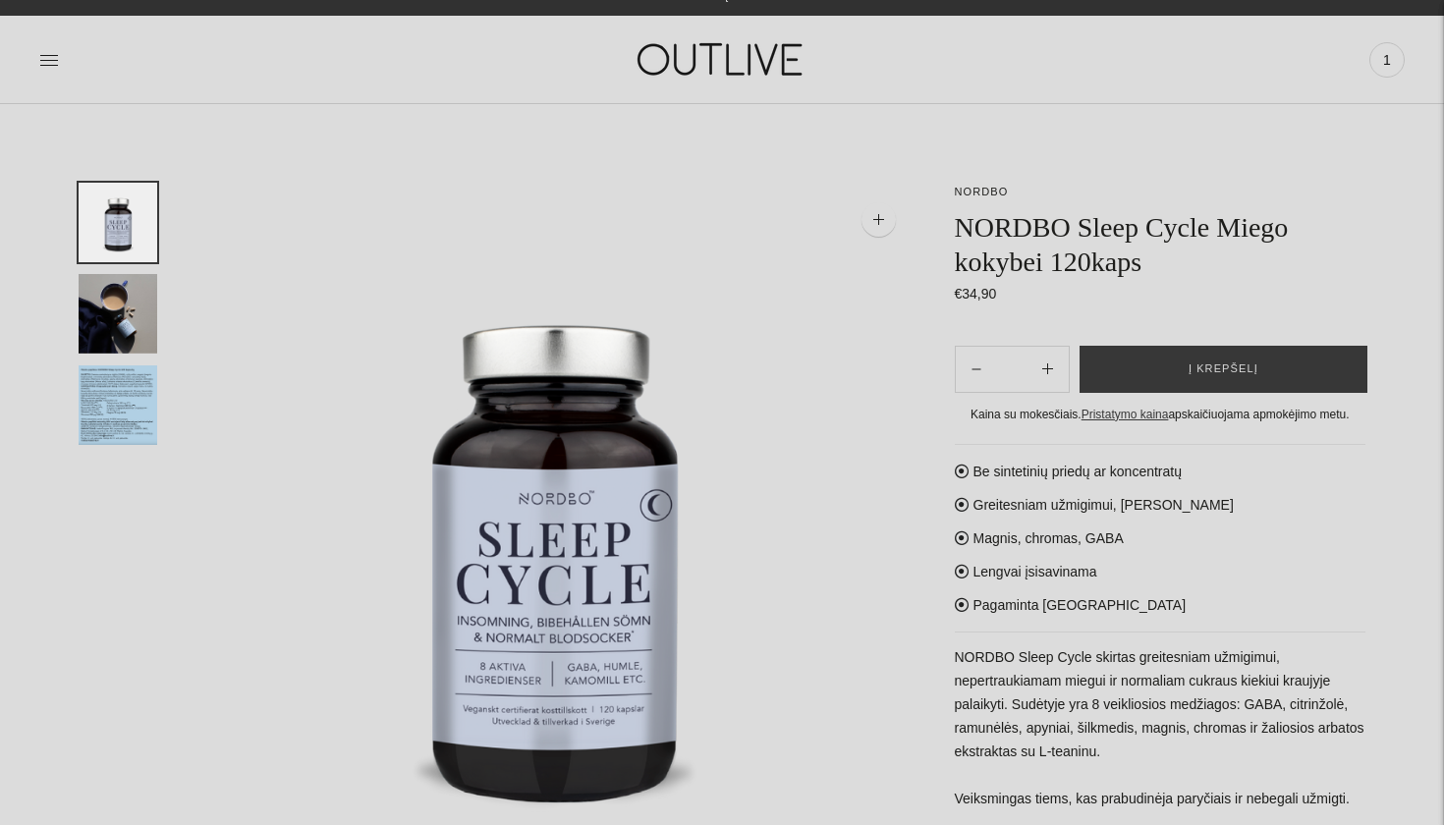
click at [139, 411] on img "Translation missing: en.general.accessibility.image_thumbail" at bounding box center [118, 405] width 79 height 80
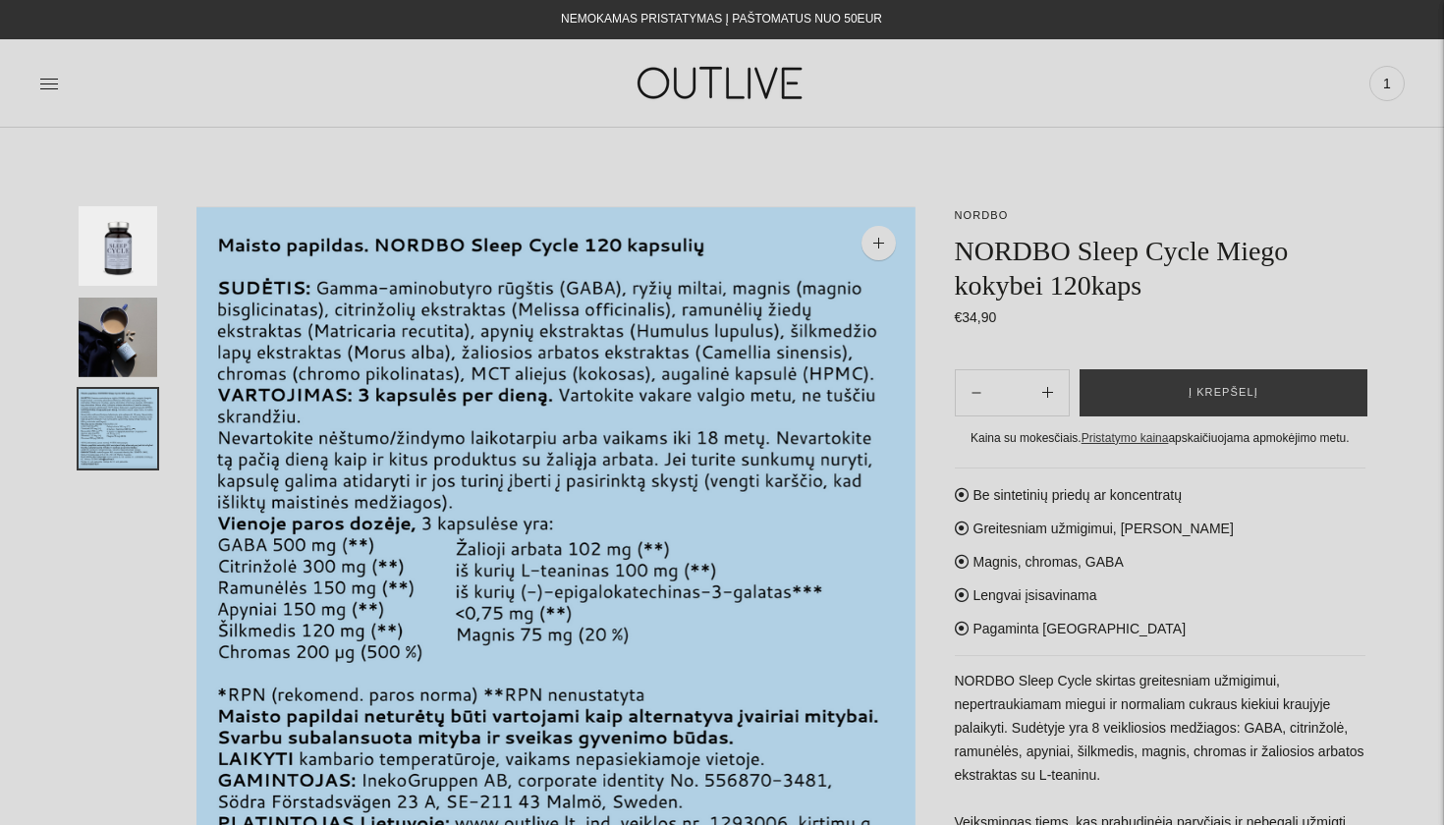
scroll to position [0, 0]
click at [115, 248] on img "Translation missing: en.general.accessibility.image_thumbail" at bounding box center [118, 246] width 79 height 80
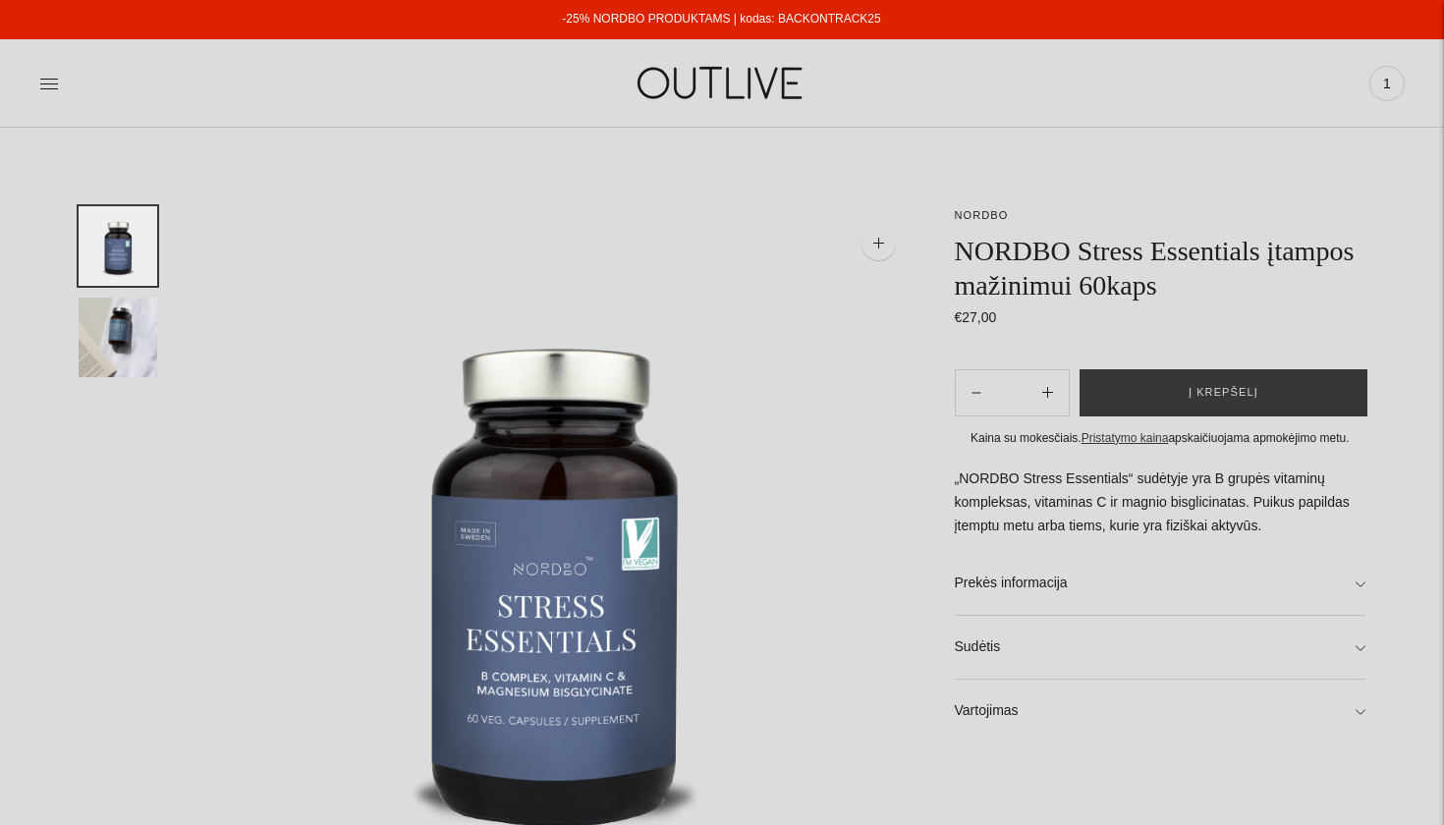
click at [114, 320] on img "Translation missing: en.general.accessibility.image_thumbail" at bounding box center [118, 338] width 79 height 80
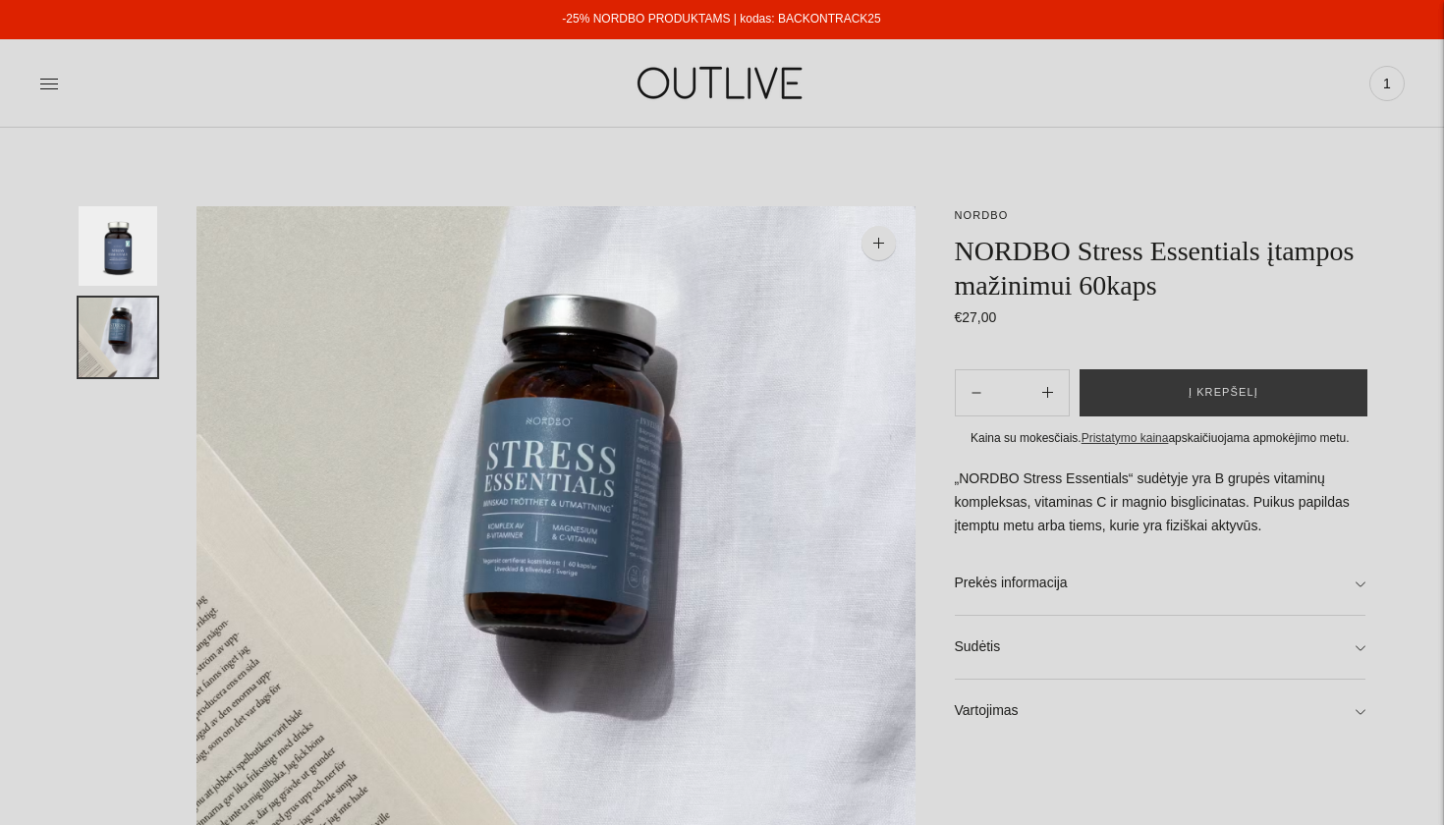
click at [113, 251] on img "Translation missing: en.general.accessibility.image_thumbail" at bounding box center [118, 246] width 79 height 80
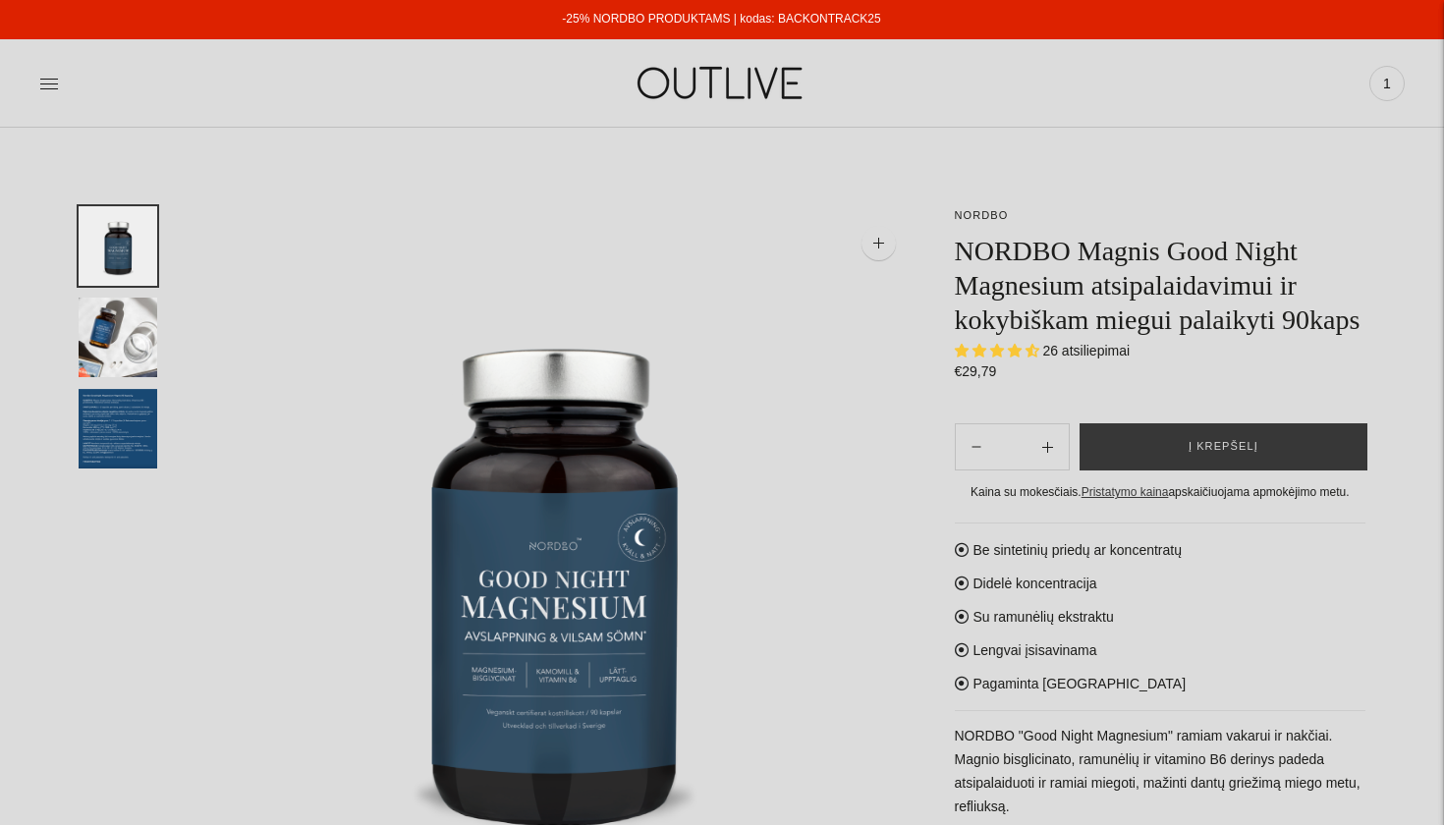
select select "**********"
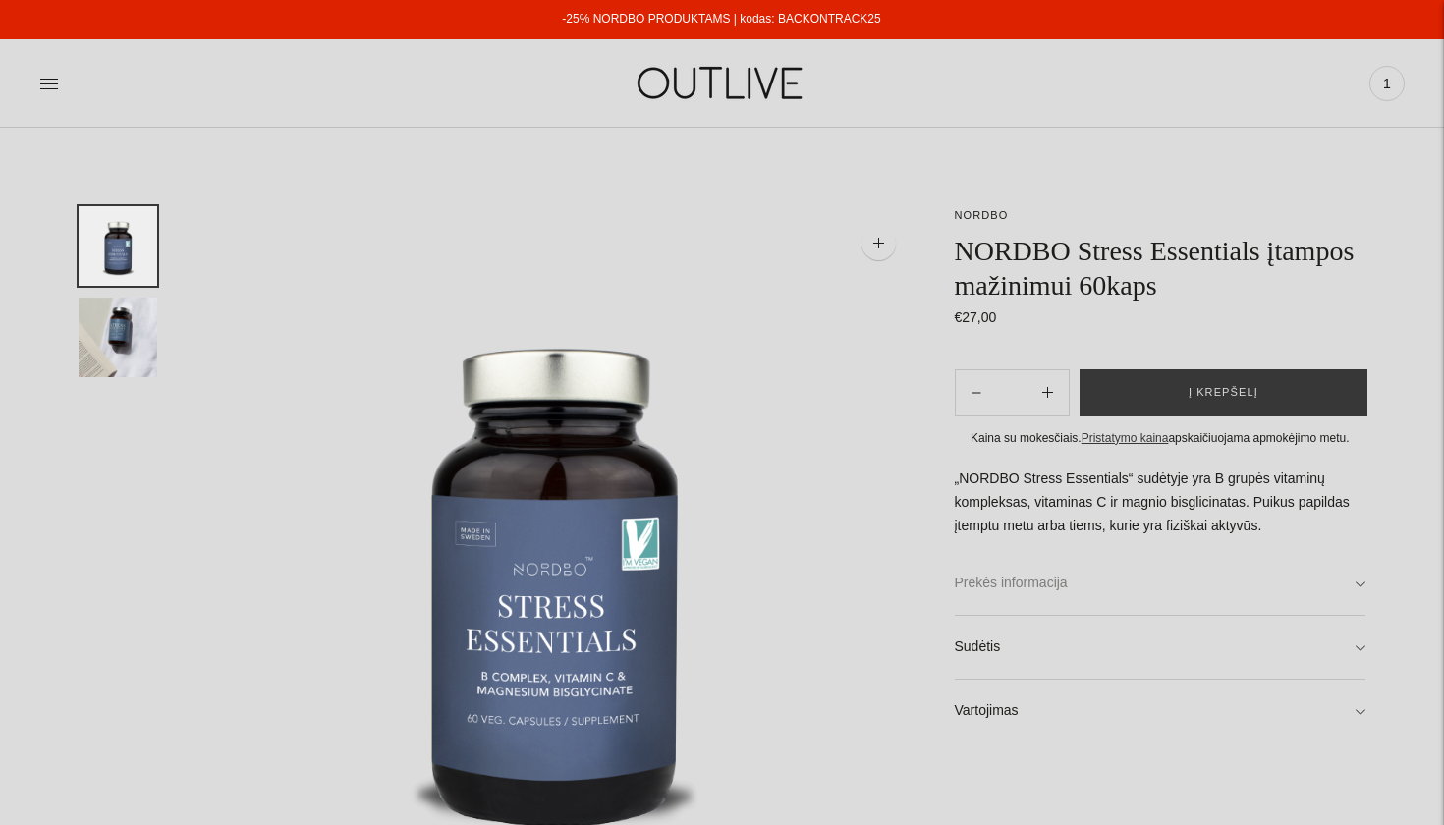
click at [1111, 562] on link "Prekės informacija" at bounding box center [1161, 583] width 412 height 63
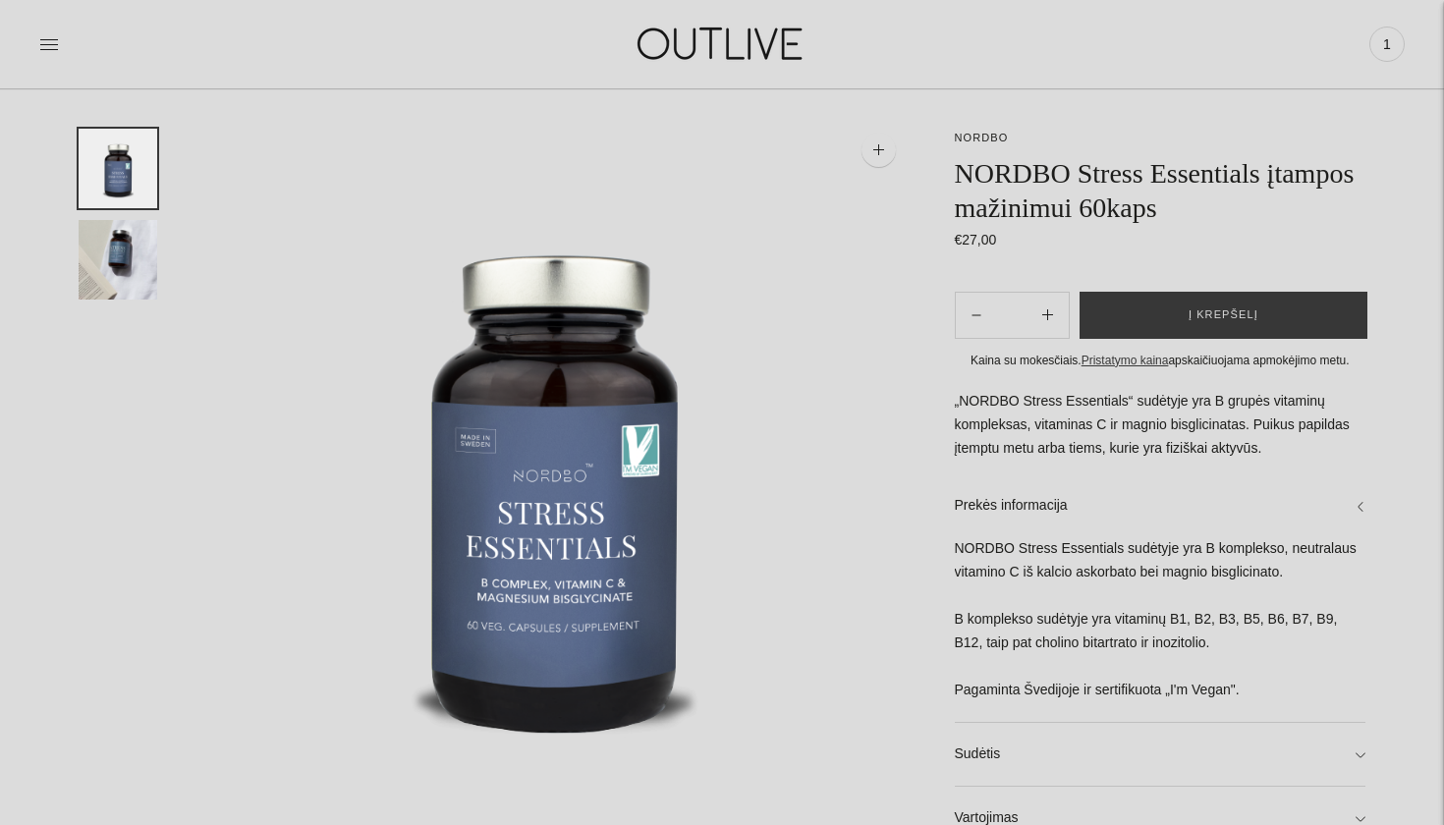
scroll to position [99, 0]
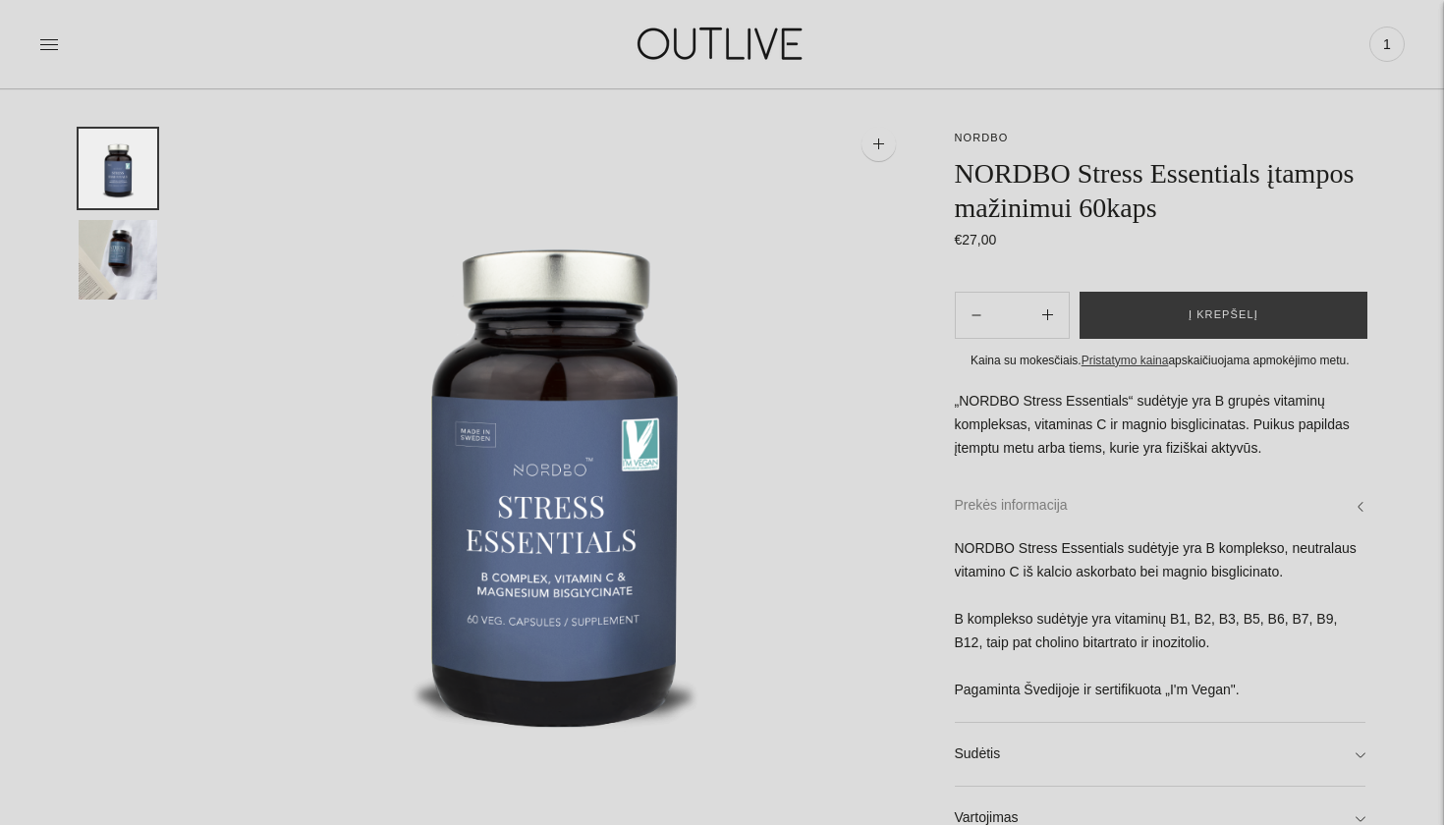
click at [1142, 503] on link "Prekės informacija" at bounding box center [1161, 505] width 412 height 63
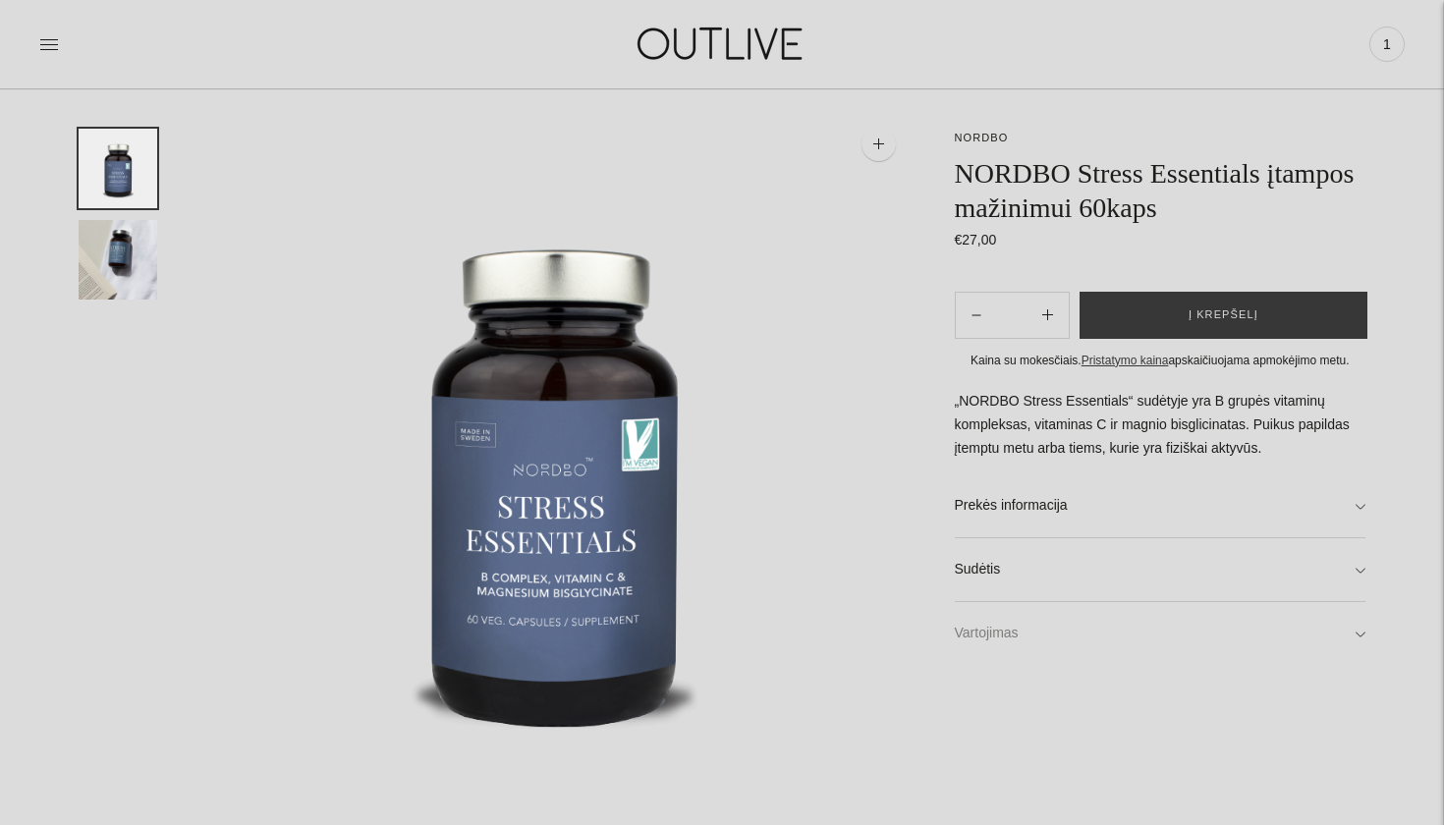
click at [1128, 625] on link "Vartojimas" at bounding box center [1161, 633] width 412 height 63
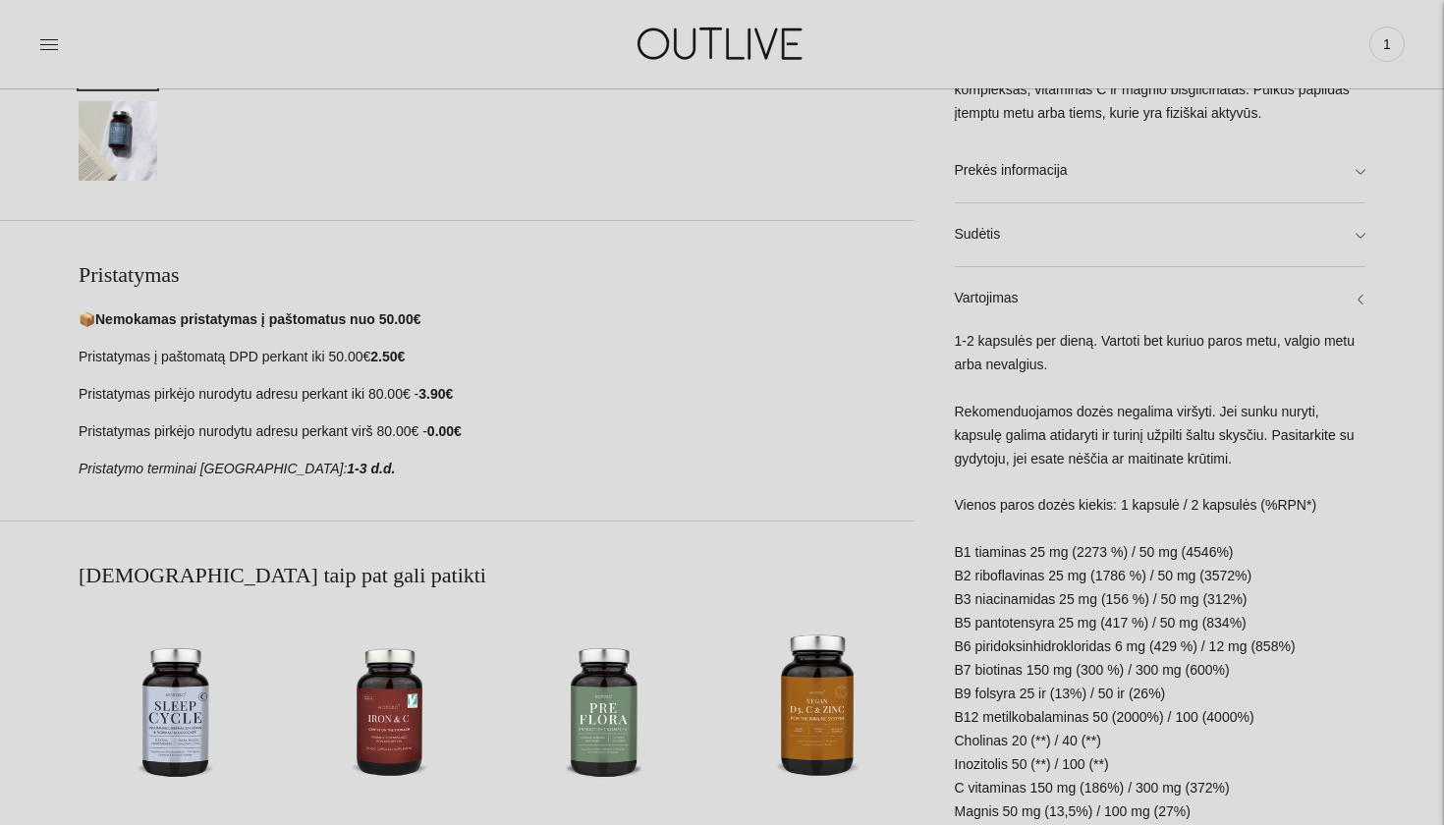
scroll to position [743, 0]
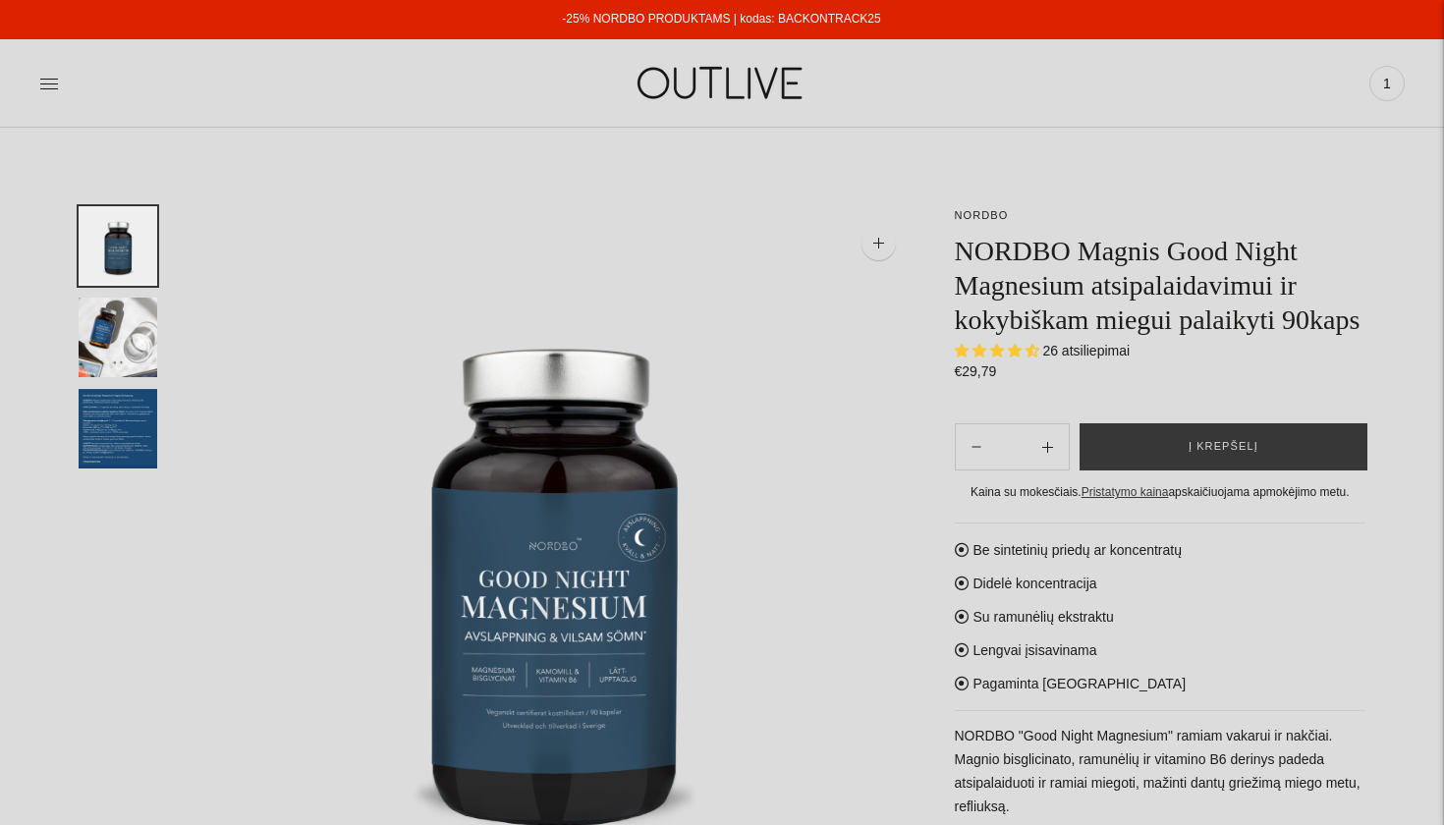
select select "**********"
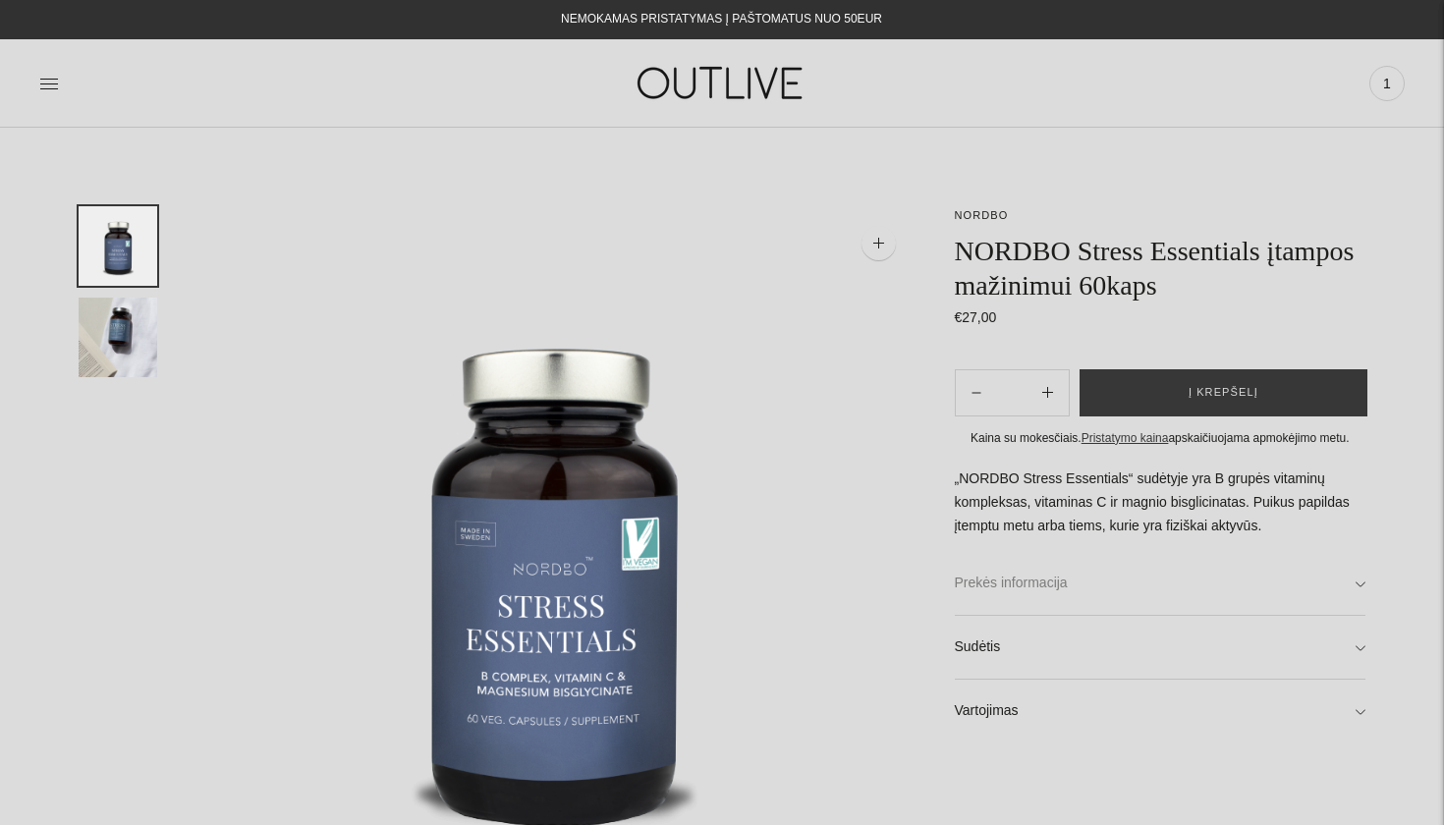
click at [1172, 594] on link "Prekės informacija" at bounding box center [1161, 583] width 412 height 63
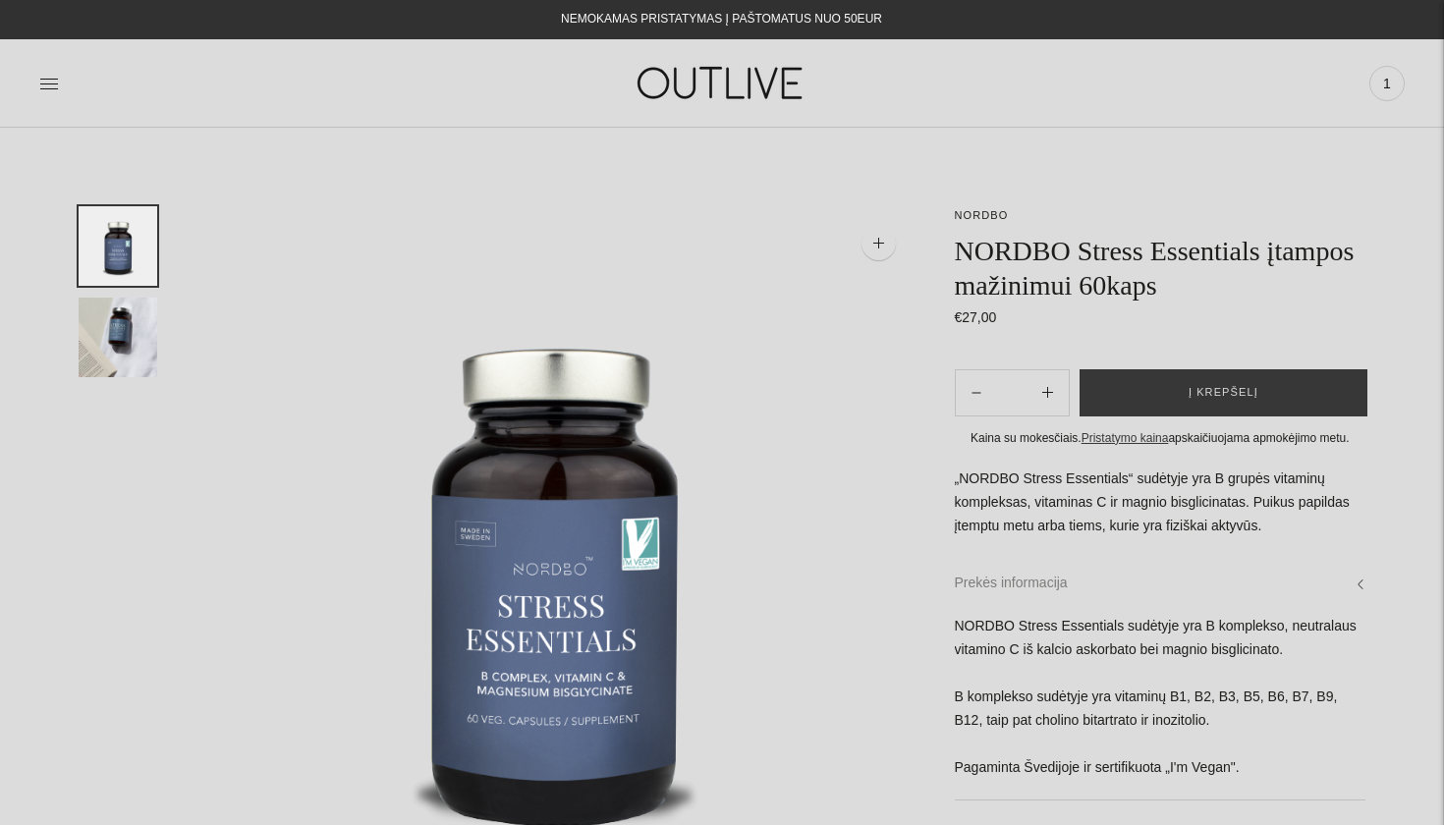
click at [1170, 596] on link "Prekės informacija" at bounding box center [1161, 583] width 412 height 63
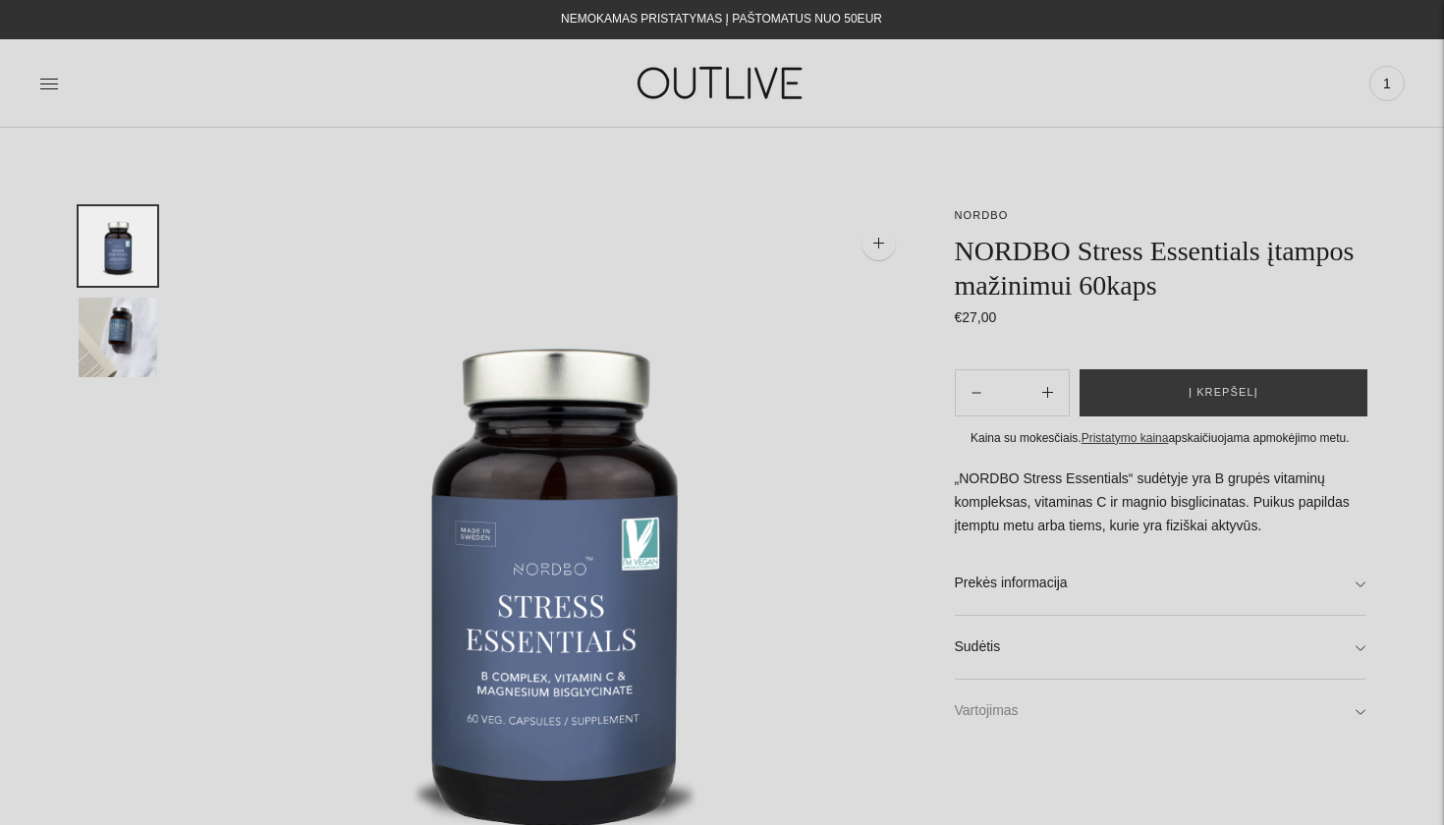
click at [1130, 724] on link "Vartojimas" at bounding box center [1161, 711] width 412 height 63
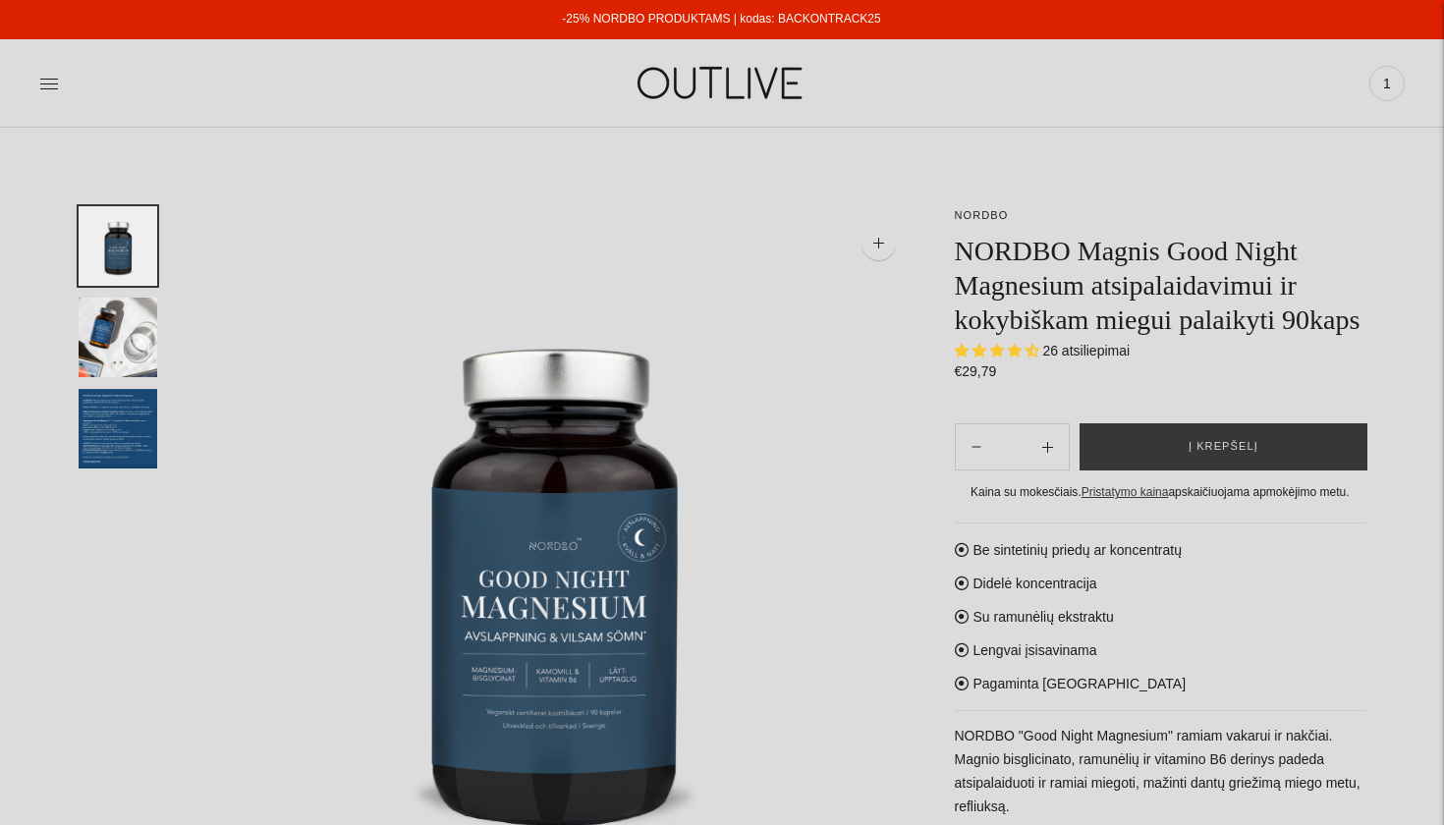
select select "**********"
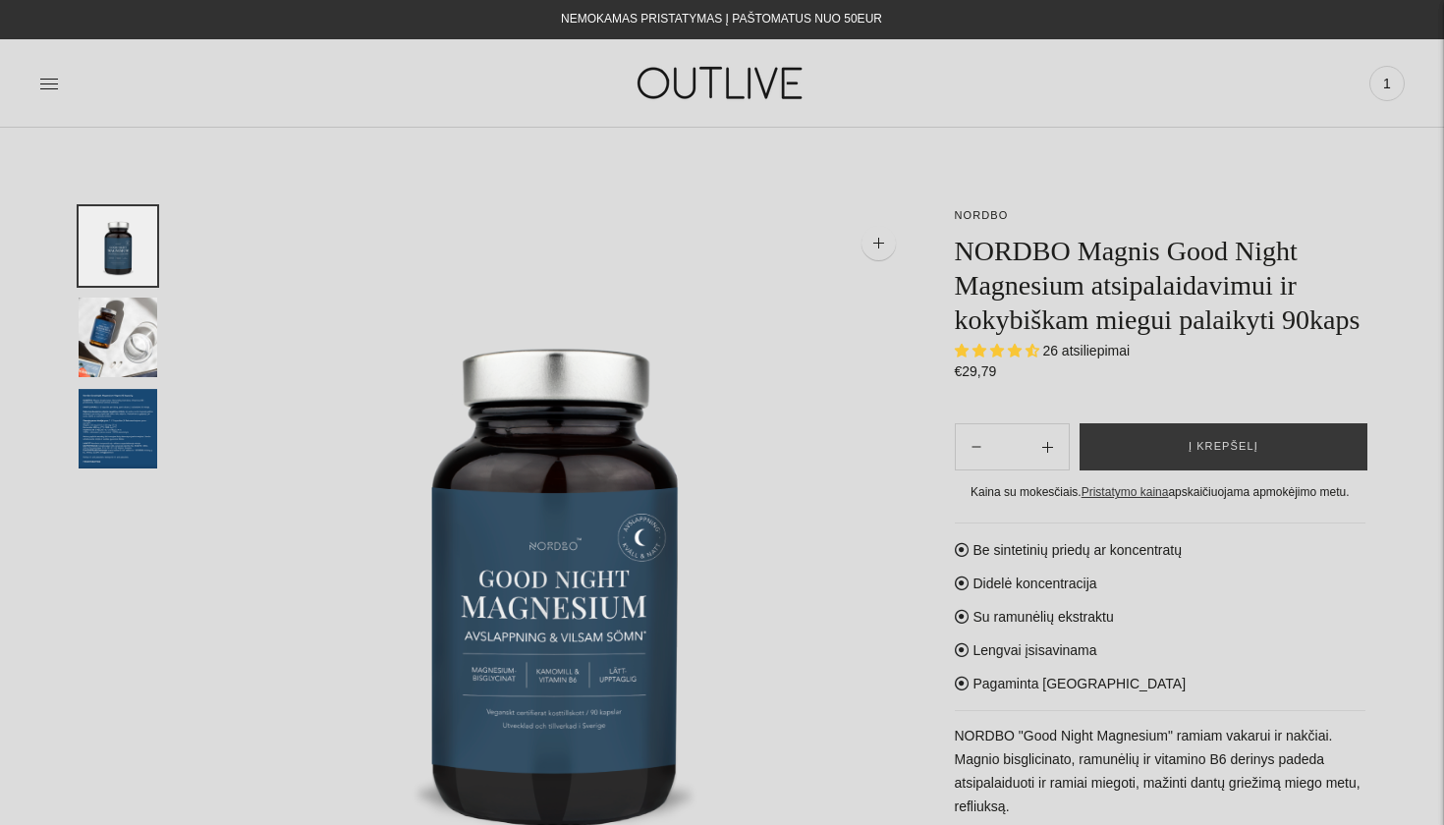
click at [139, 357] on img "Translation missing: en.general.accessibility.image_thumbail" at bounding box center [118, 338] width 79 height 80
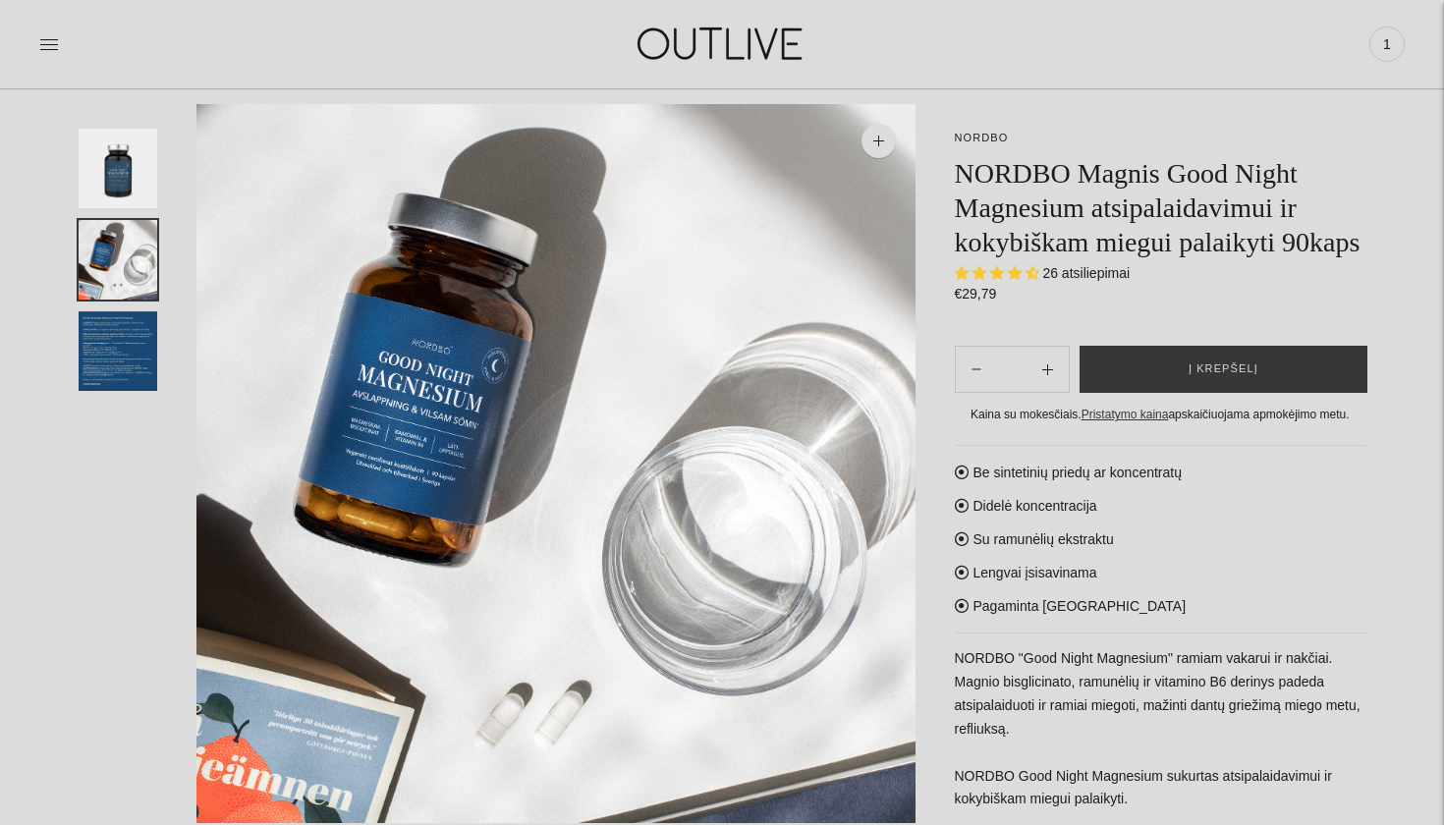
scroll to position [101, 0]
click at [1147, 393] on button "Į krepšelį" at bounding box center [1223, 369] width 288 height 47
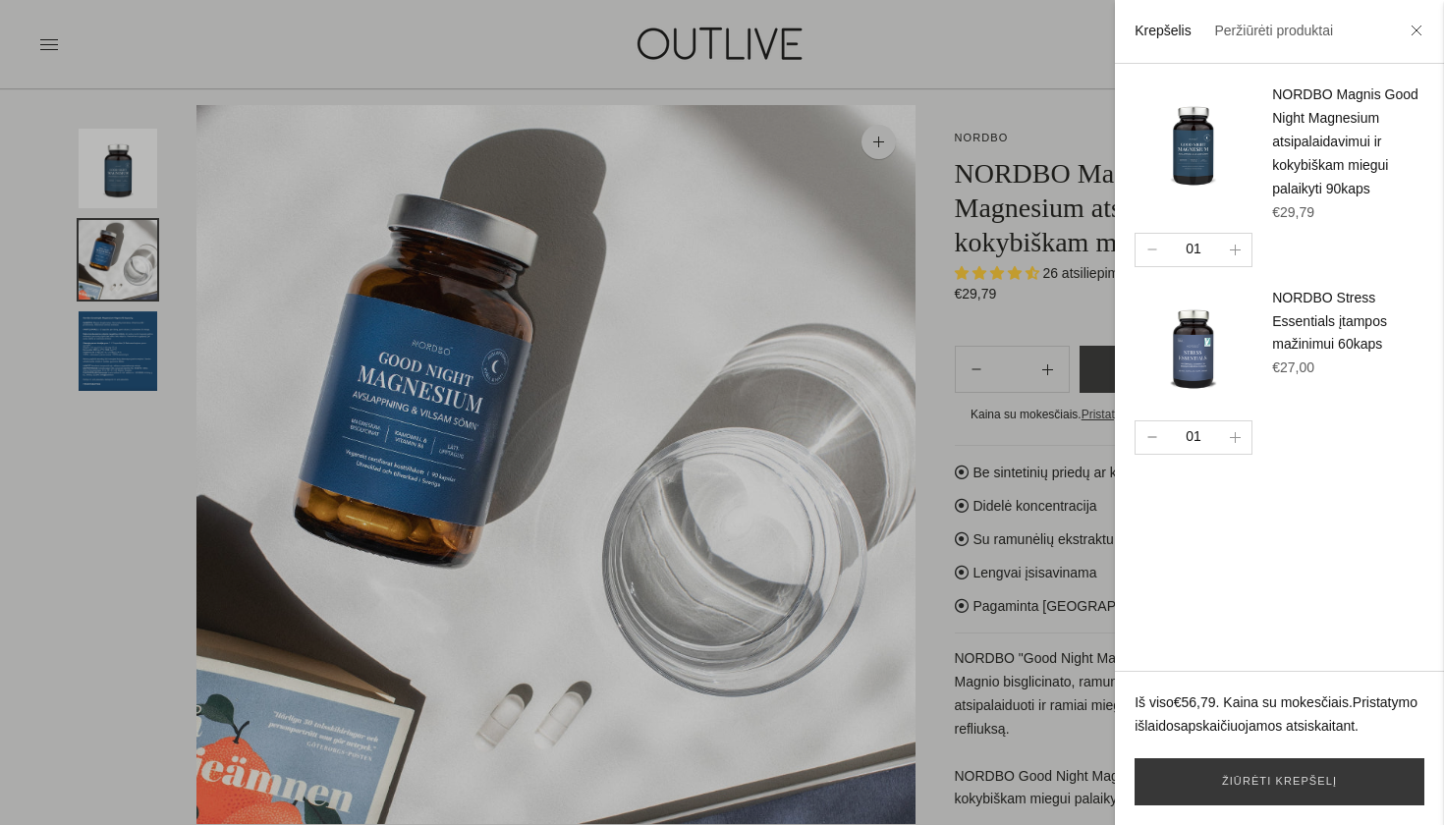
click at [1153, 426] on button "button" at bounding box center [1151, 437] width 32 height 32
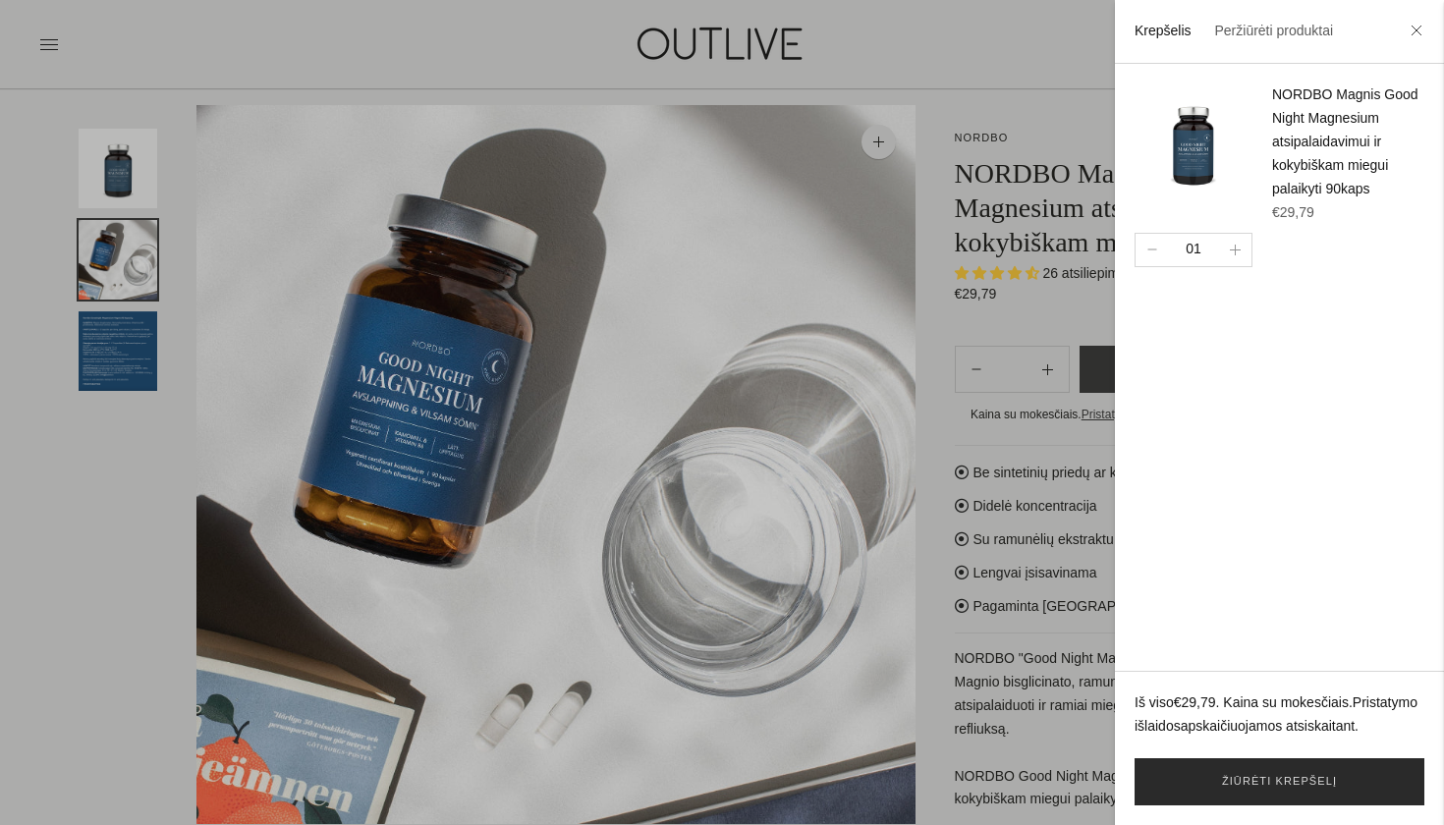
click at [1269, 779] on link "Žiūrėti krepšelį" at bounding box center [1279, 781] width 290 height 47
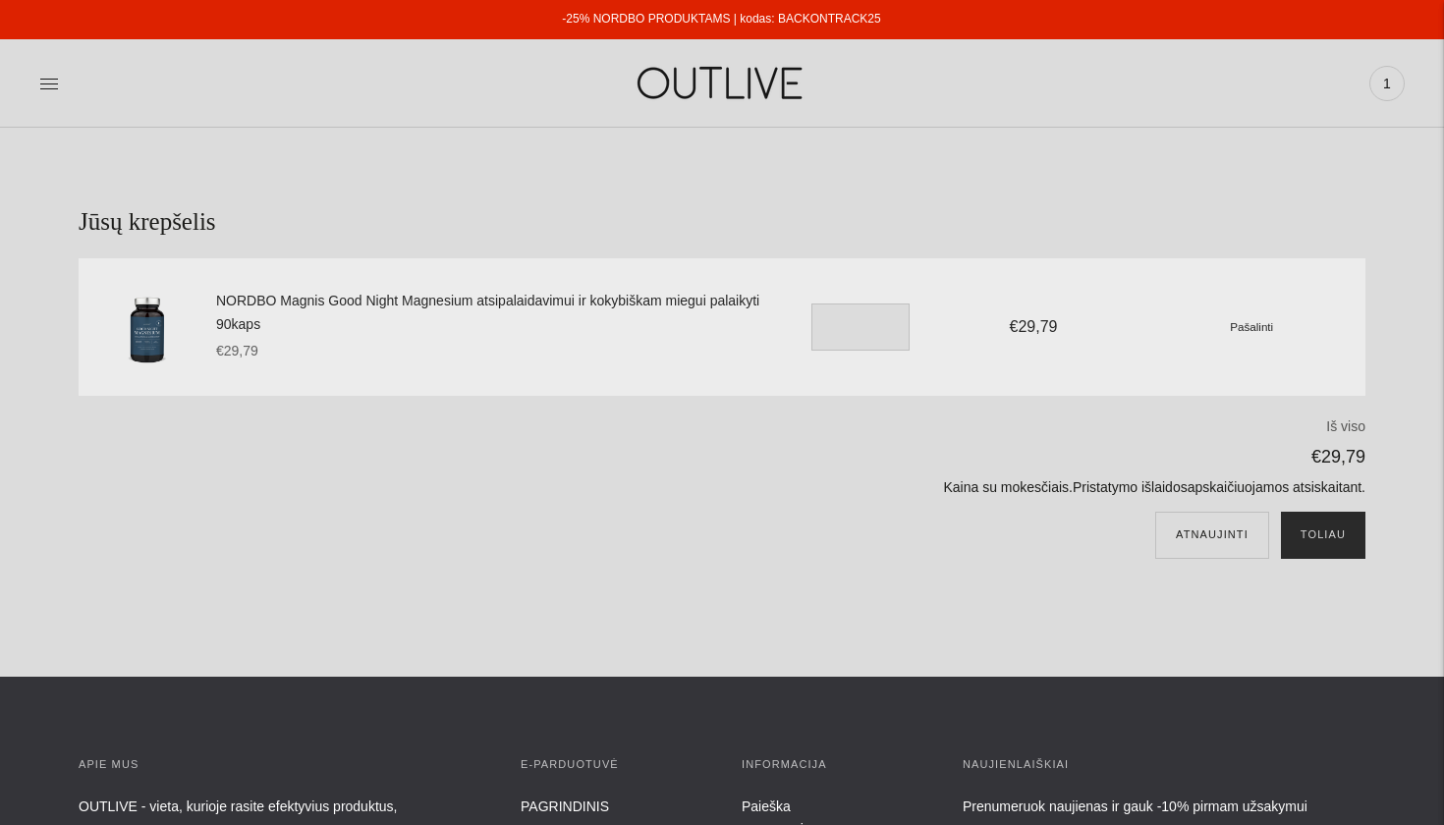
click at [1308, 524] on button "Toliau" at bounding box center [1323, 535] width 84 height 47
